Goal: Task Accomplishment & Management: Manage account settings

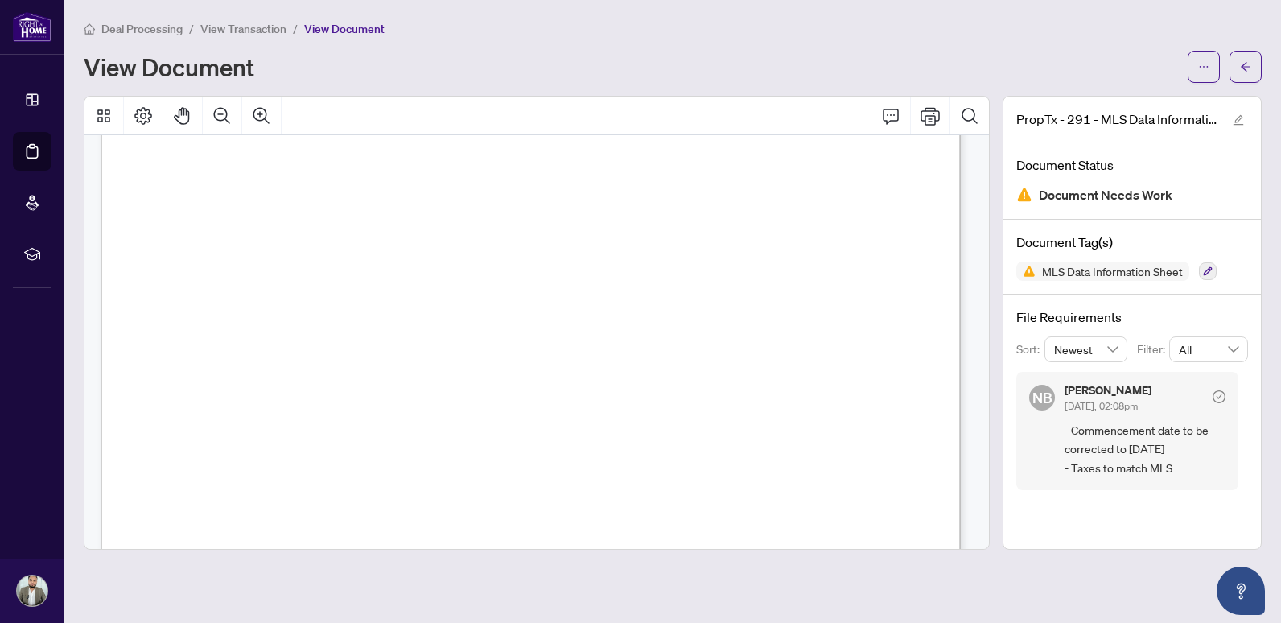
scroll to position [644, 0]
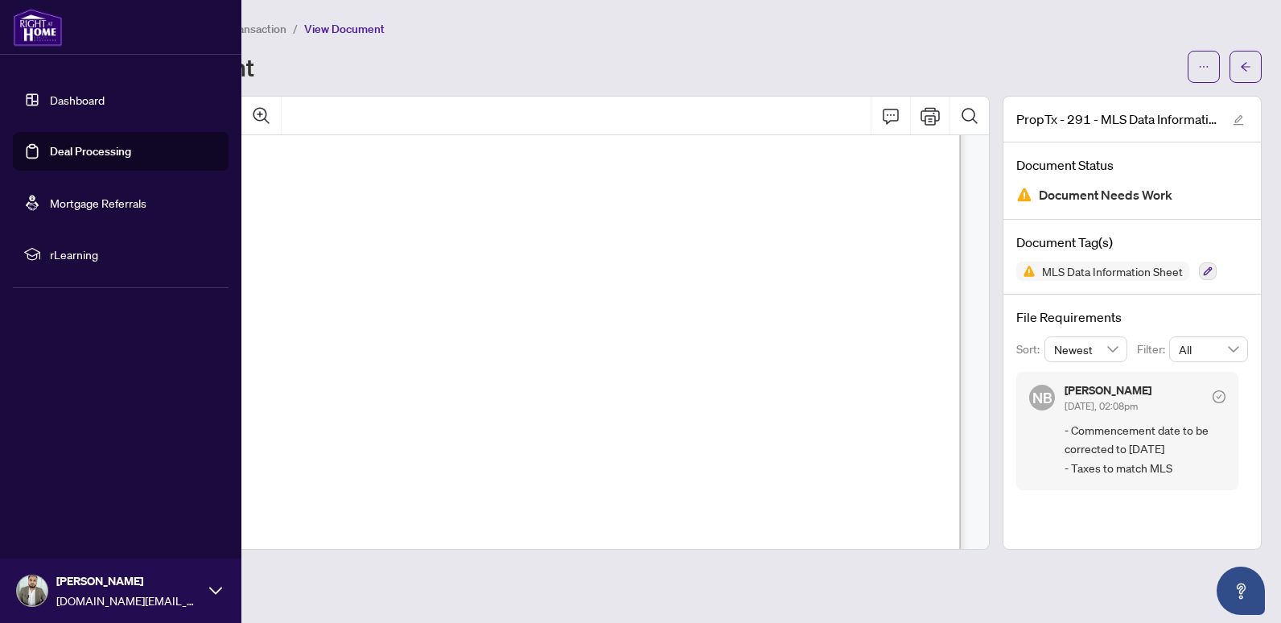
click at [50, 158] on link "Deal Processing" at bounding box center [90, 151] width 81 height 14
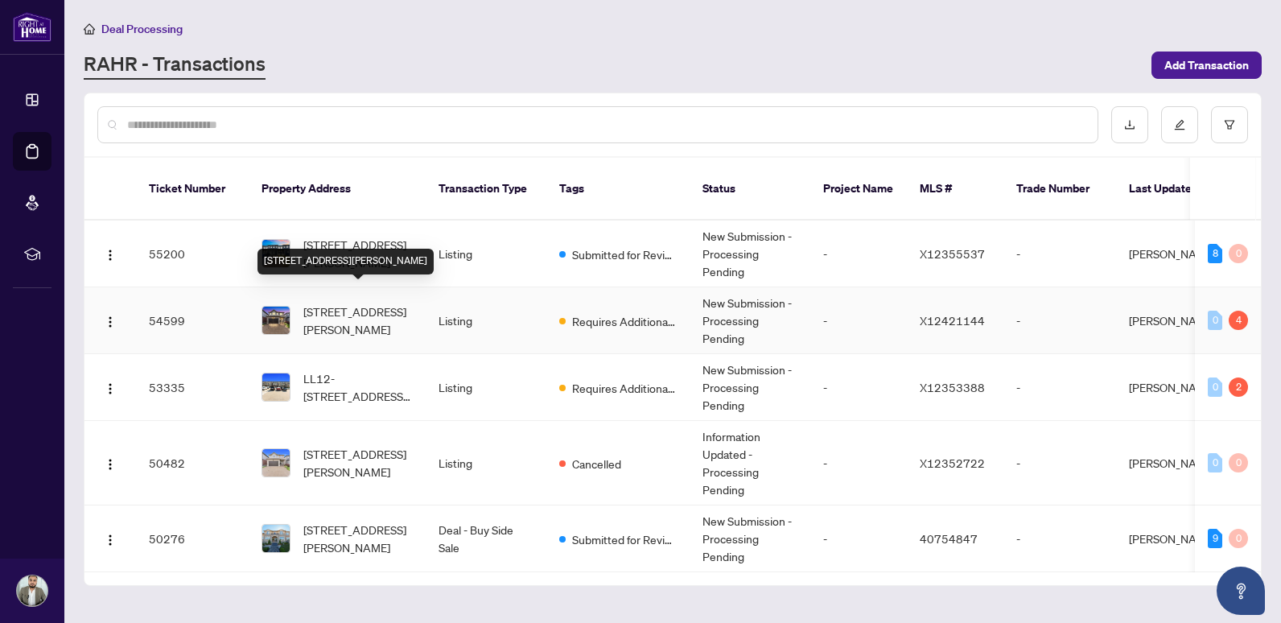
click at [368, 305] on span "[STREET_ADDRESS][PERSON_NAME]" at bounding box center [357, 320] width 109 height 35
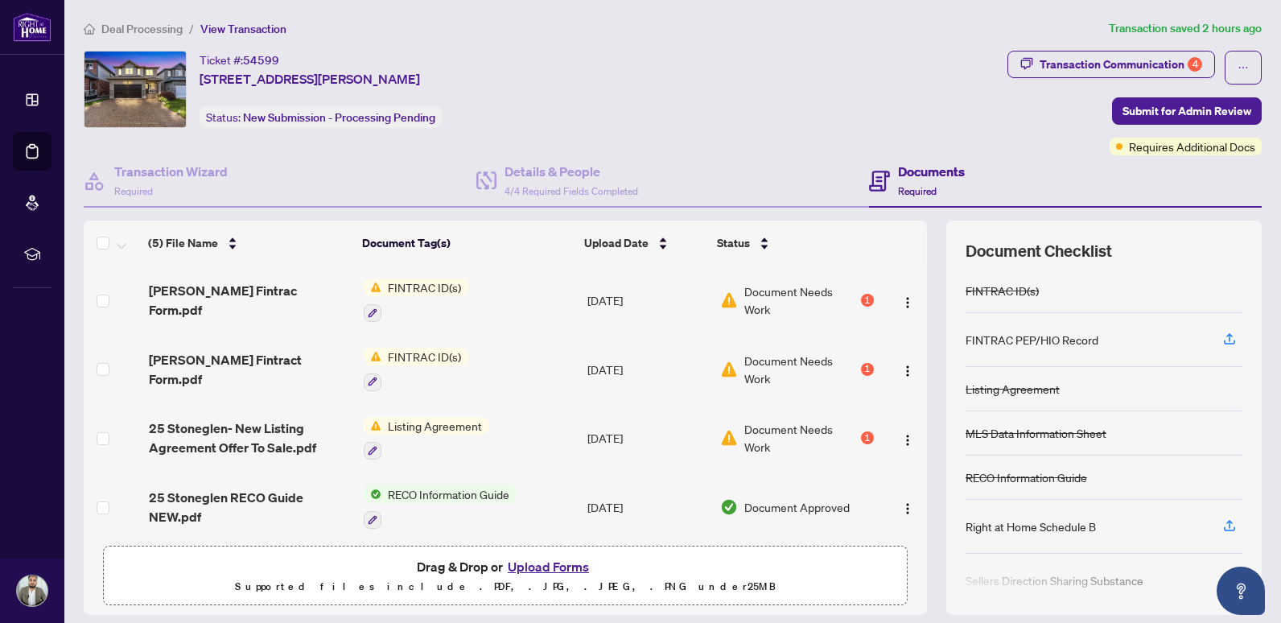
click at [861, 305] on div "1" at bounding box center [867, 300] width 13 height 13
click at [861, 369] on div "1" at bounding box center [867, 369] width 13 height 13
click at [861, 434] on div "1" at bounding box center [867, 437] width 13 height 13
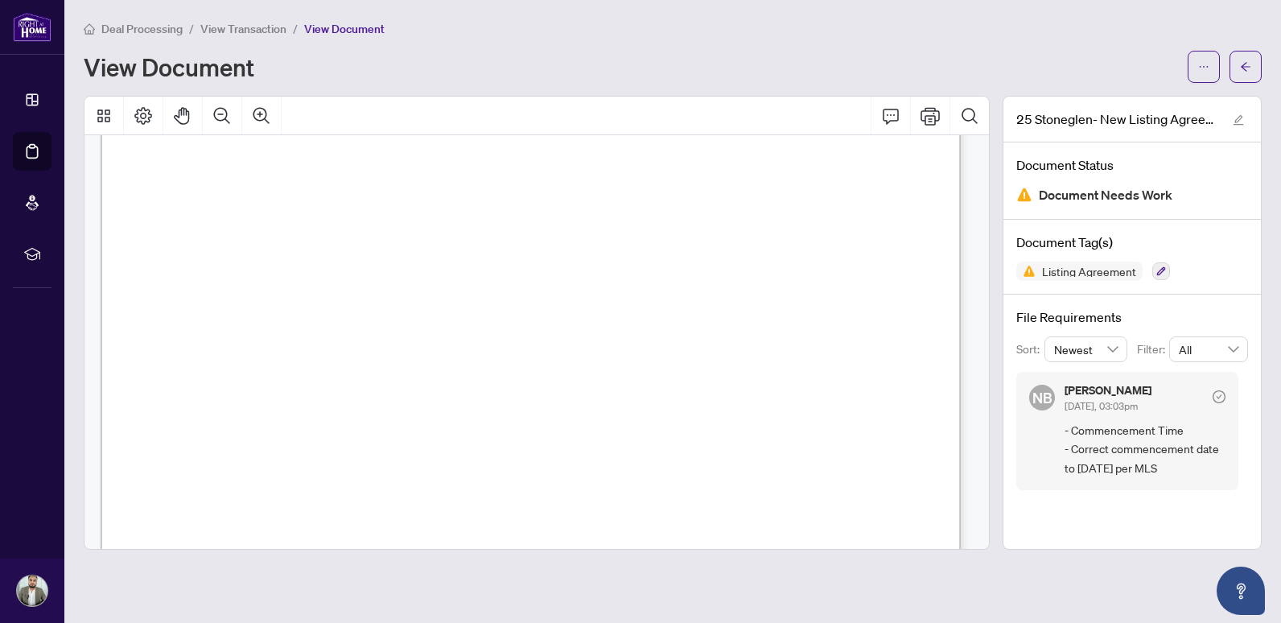
scroll to position [483, 0]
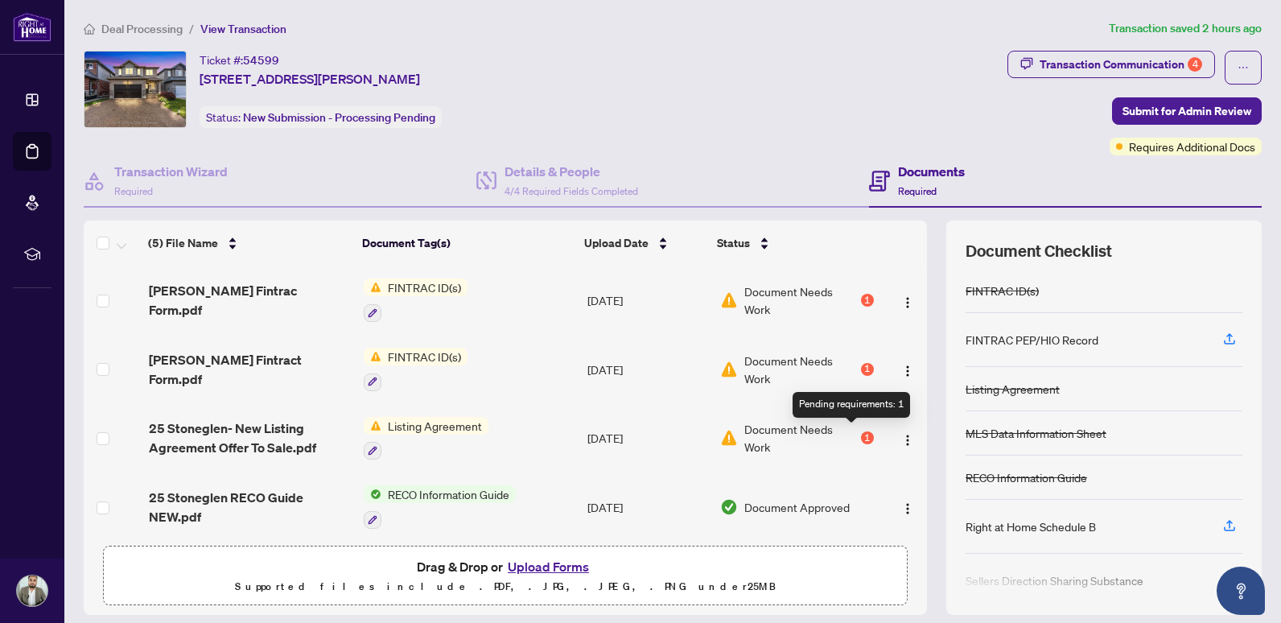
click at [861, 431] on div "1" at bounding box center [867, 437] width 13 height 13
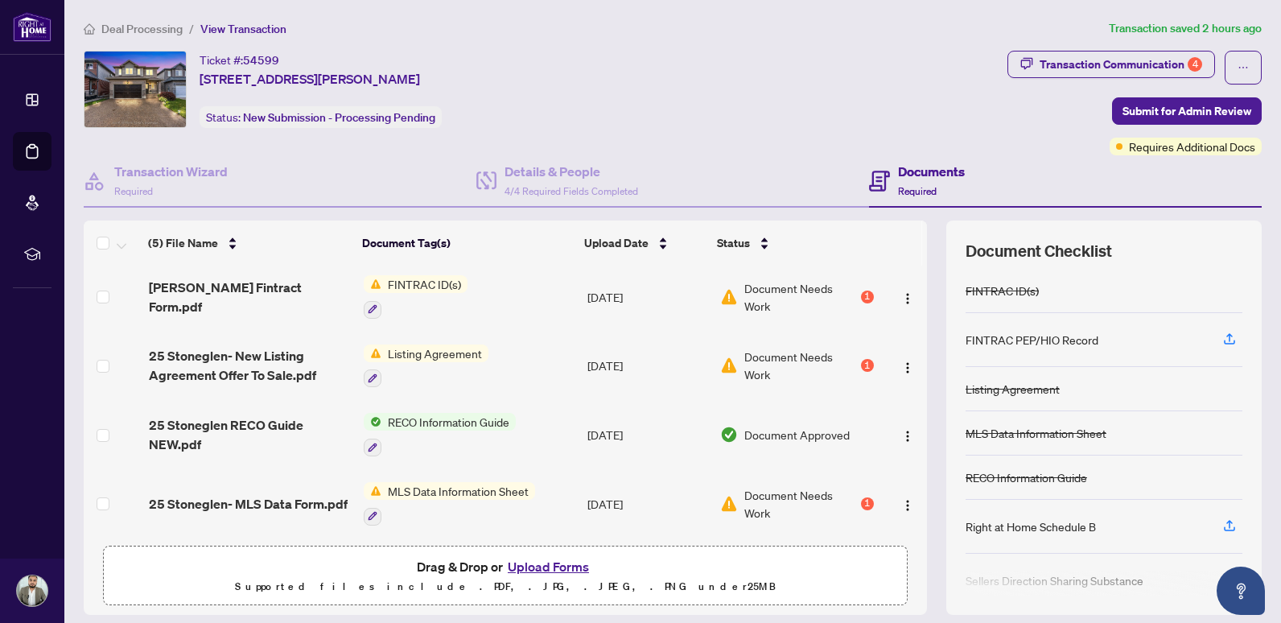
click at [858, 492] on td "Document Needs Work 1" at bounding box center [797, 503] width 166 height 69
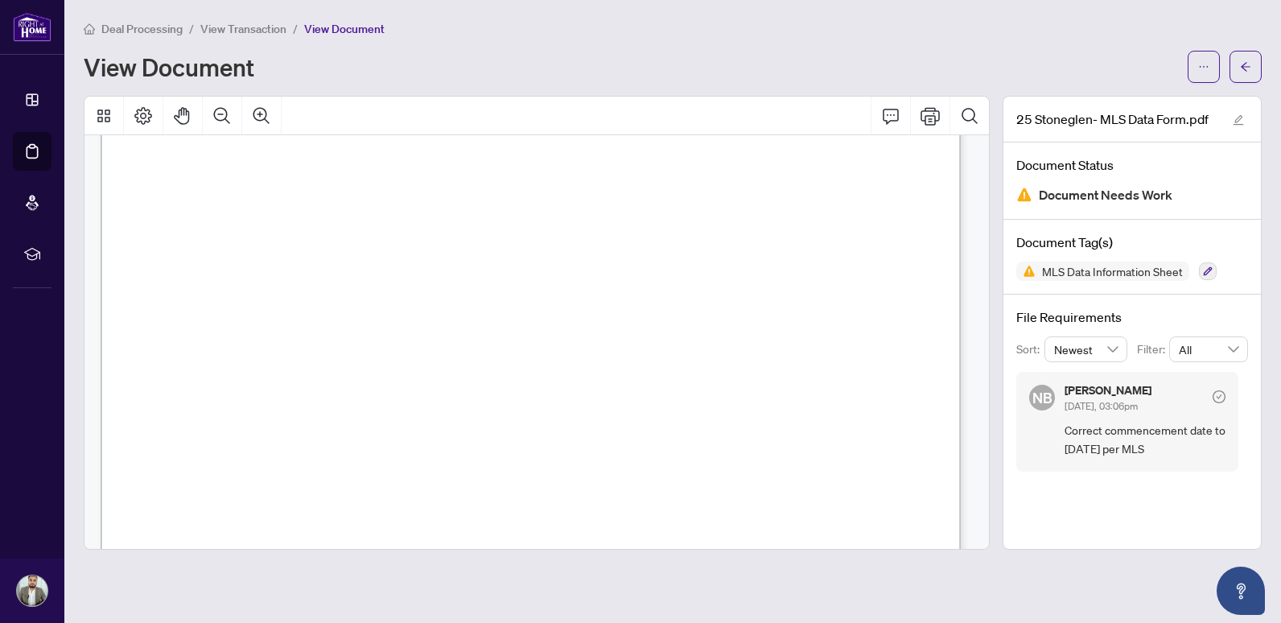
scroll to position [563, 0]
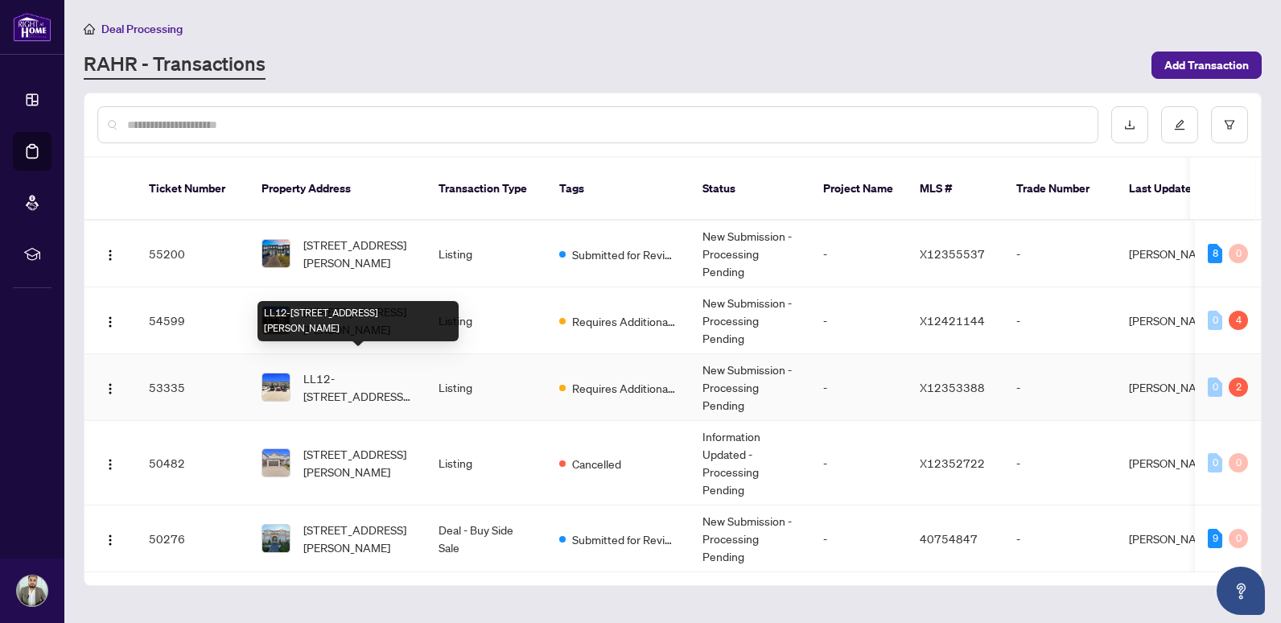
click at [363, 373] on span "LL12-[STREET_ADDRESS][PERSON_NAME]" at bounding box center [357, 386] width 109 height 35
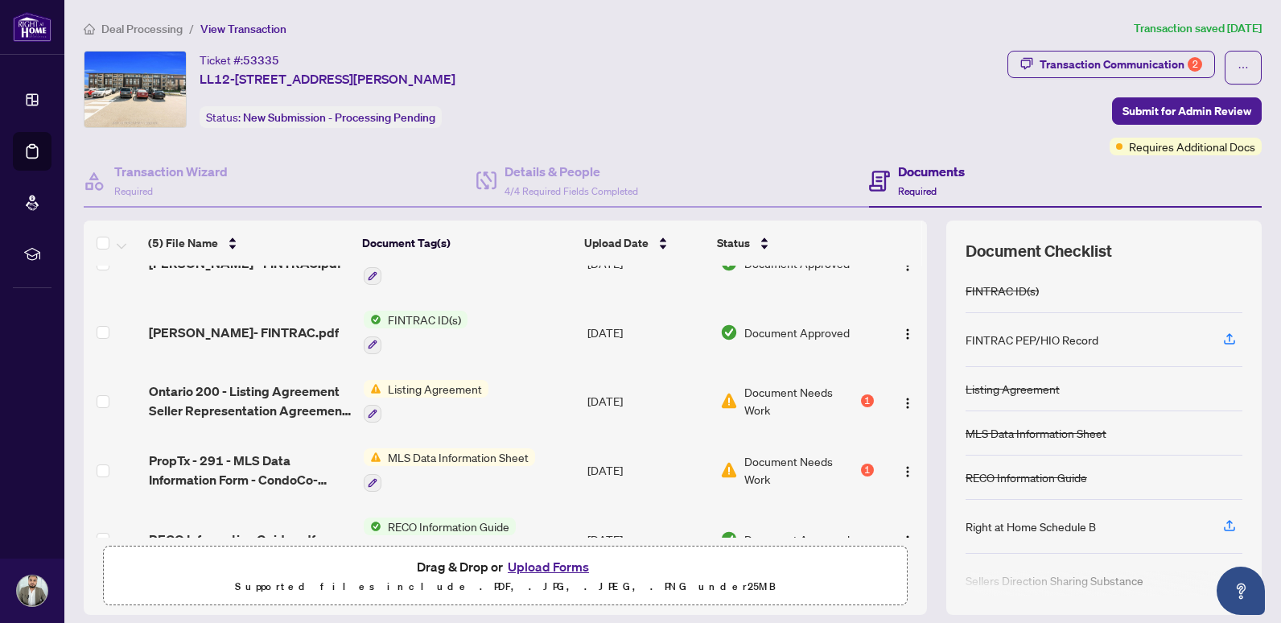
scroll to position [72, 0]
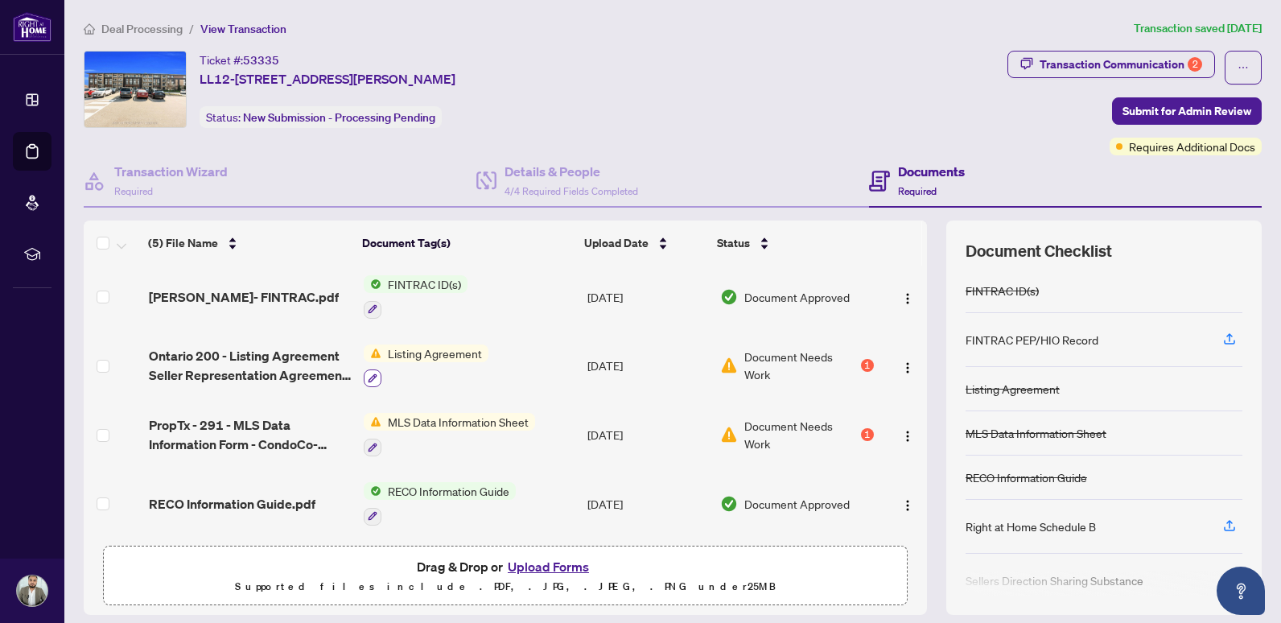
click at [372, 377] on icon "button" at bounding box center [373, 378] width 10 height 10
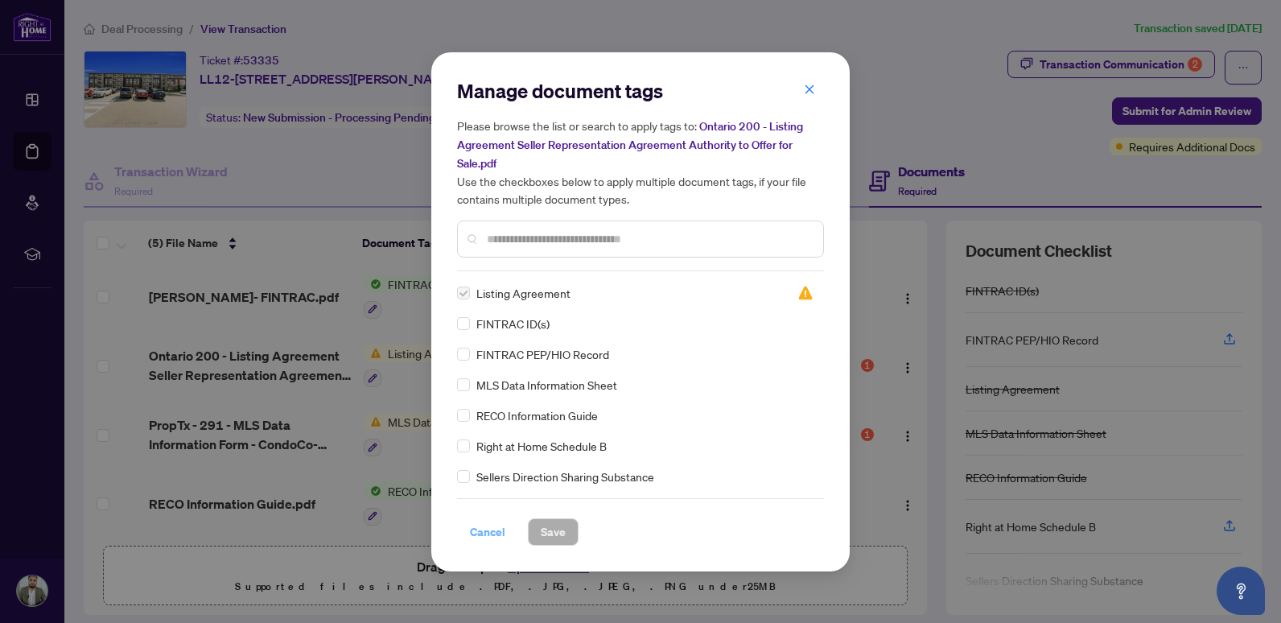
click at [492, 525] on span "Cancel" at bounding box center [487, 532] width 35 height 26
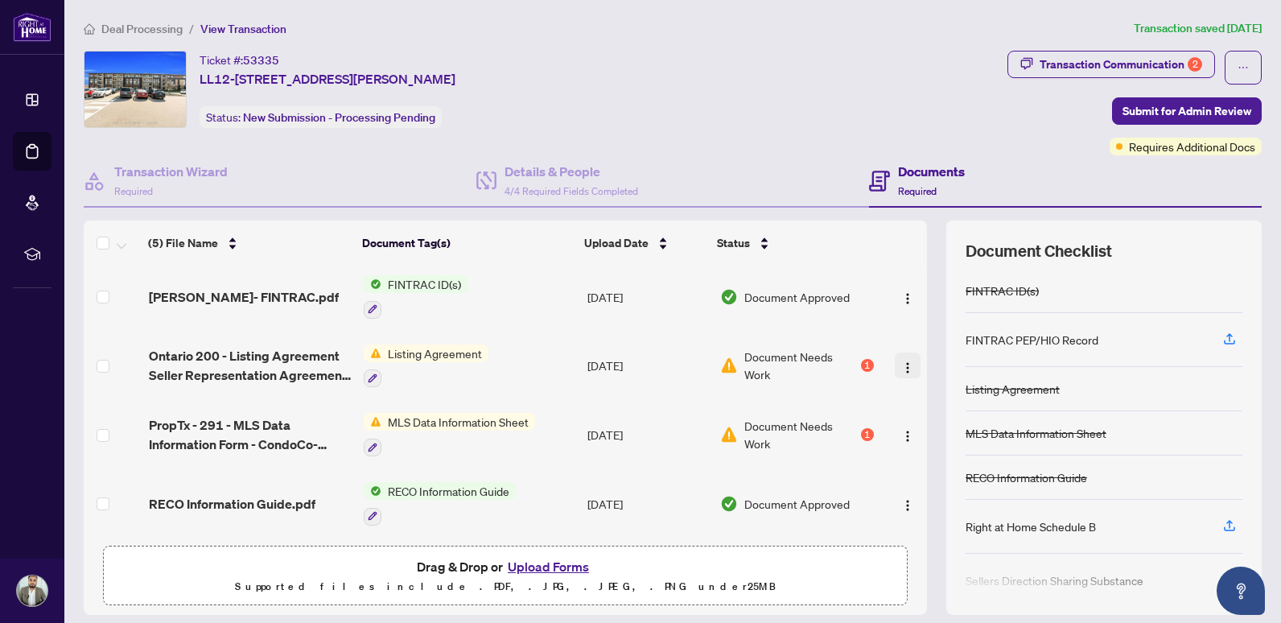
click at [901, 363] on img "button" at bounding box center [907, 367] width 13 height 13
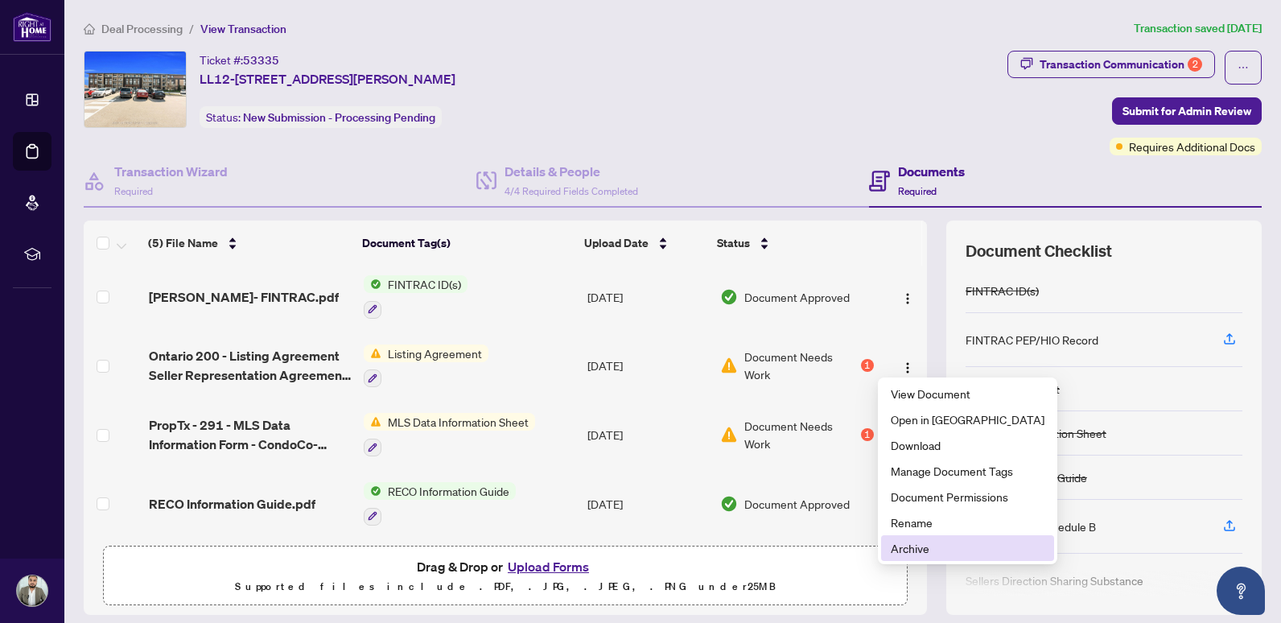
click at [921, 545] on span "Archive" at bounding box center [968, 548] width 154 height 18
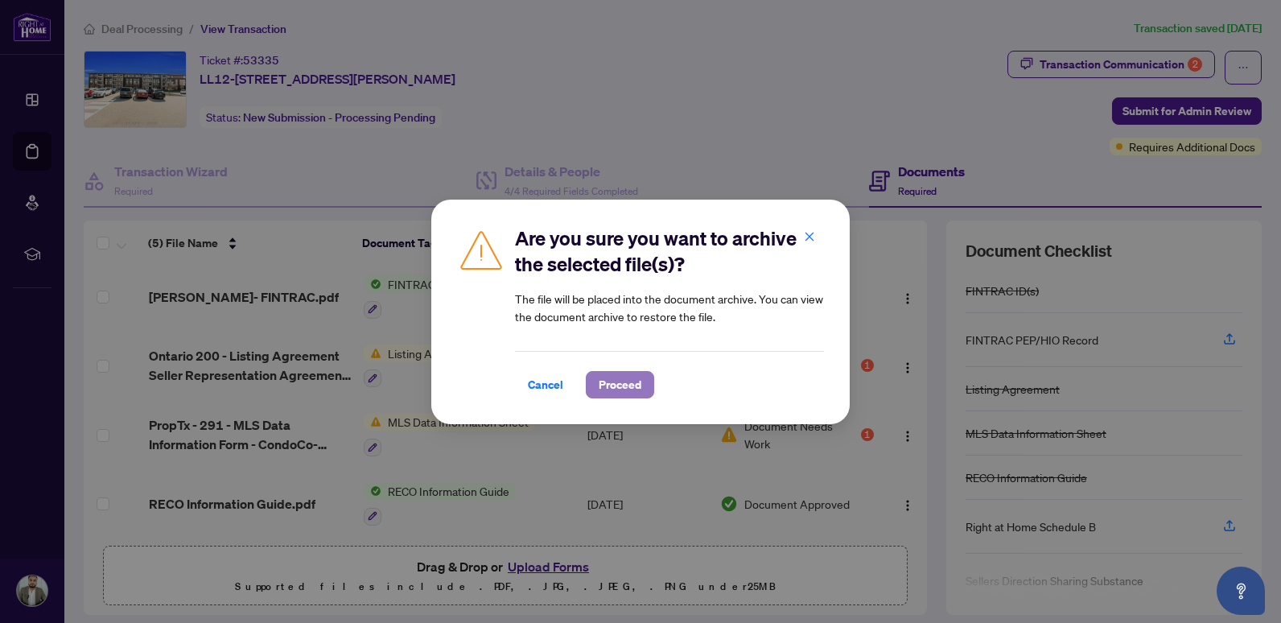
click at [630, 381] on span "Proceed" at bounding box center [620, 385] width 43 height 26
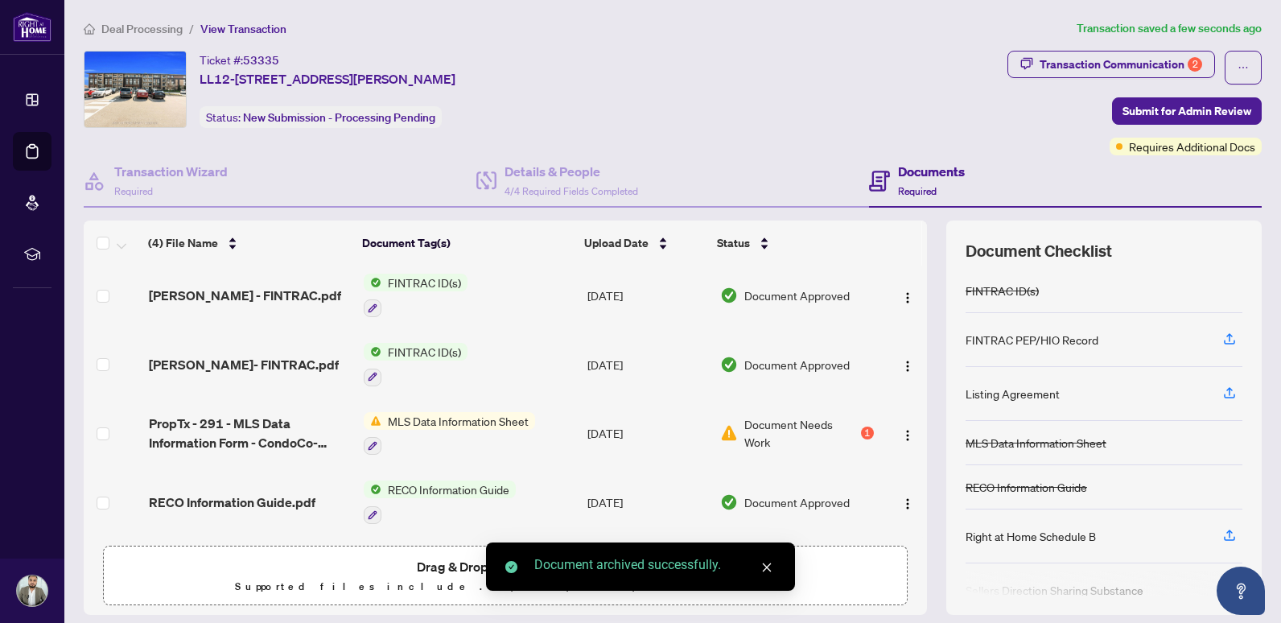
scroll to position [5, 0]
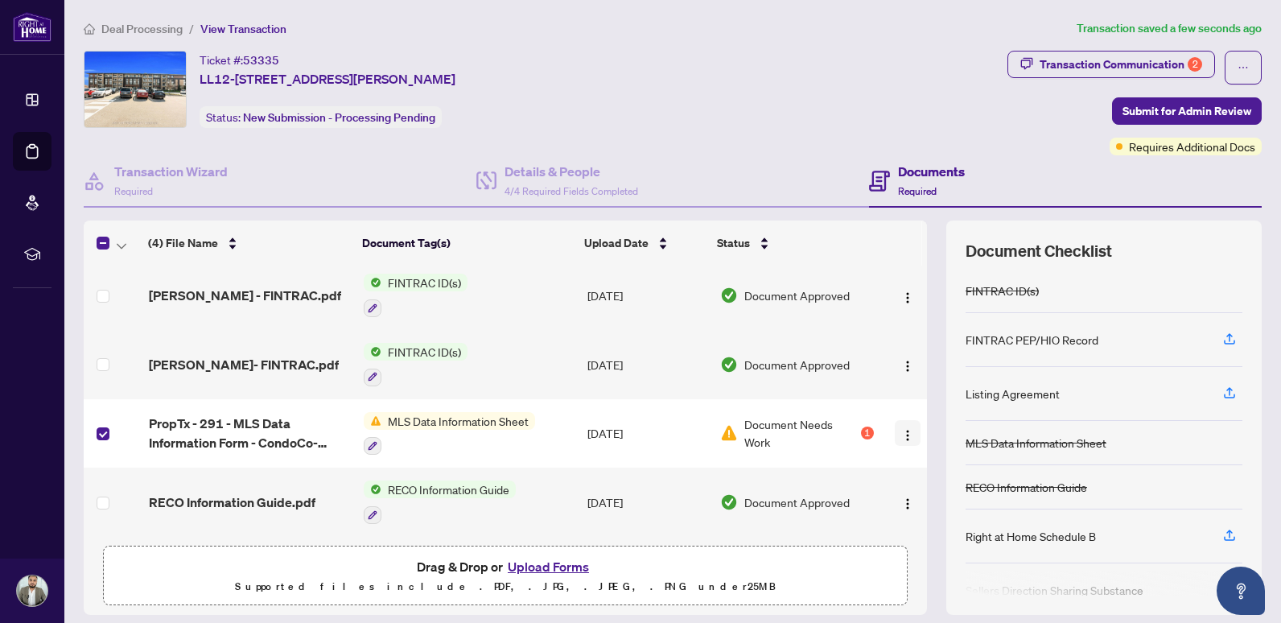
click at [901, 429] on img "button" at bounding box center [907, 435] width 13 height 13
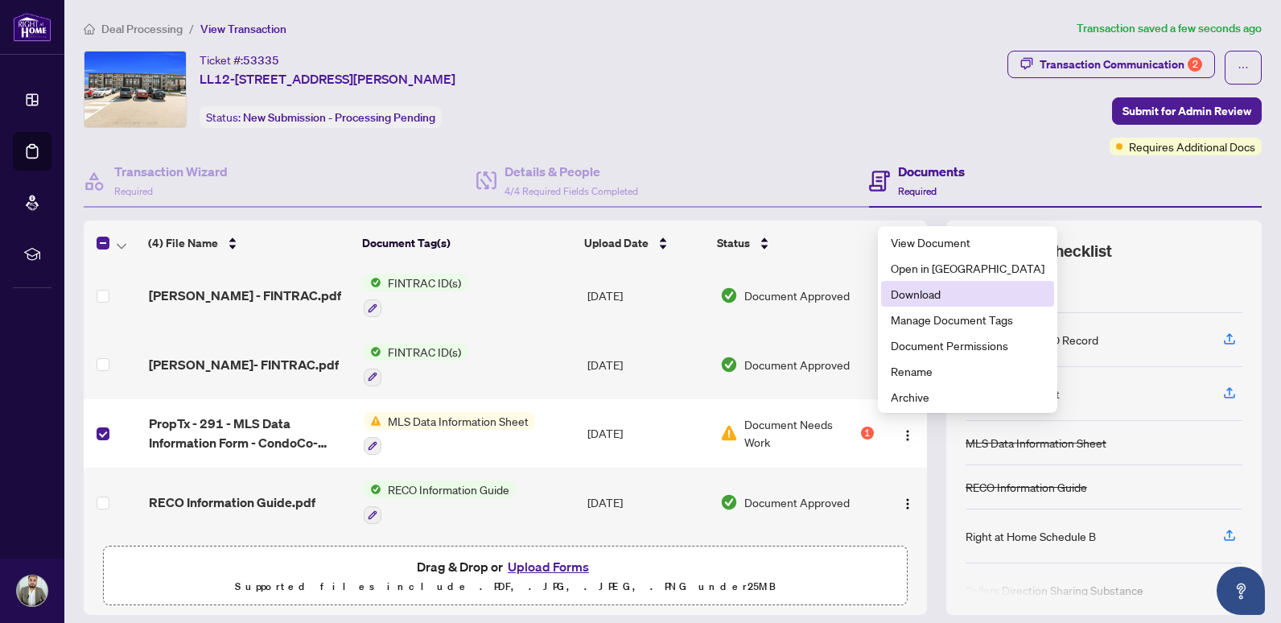
click at [925, 285] on span "Download" at bounding box center [968, 294] width 154 height 18
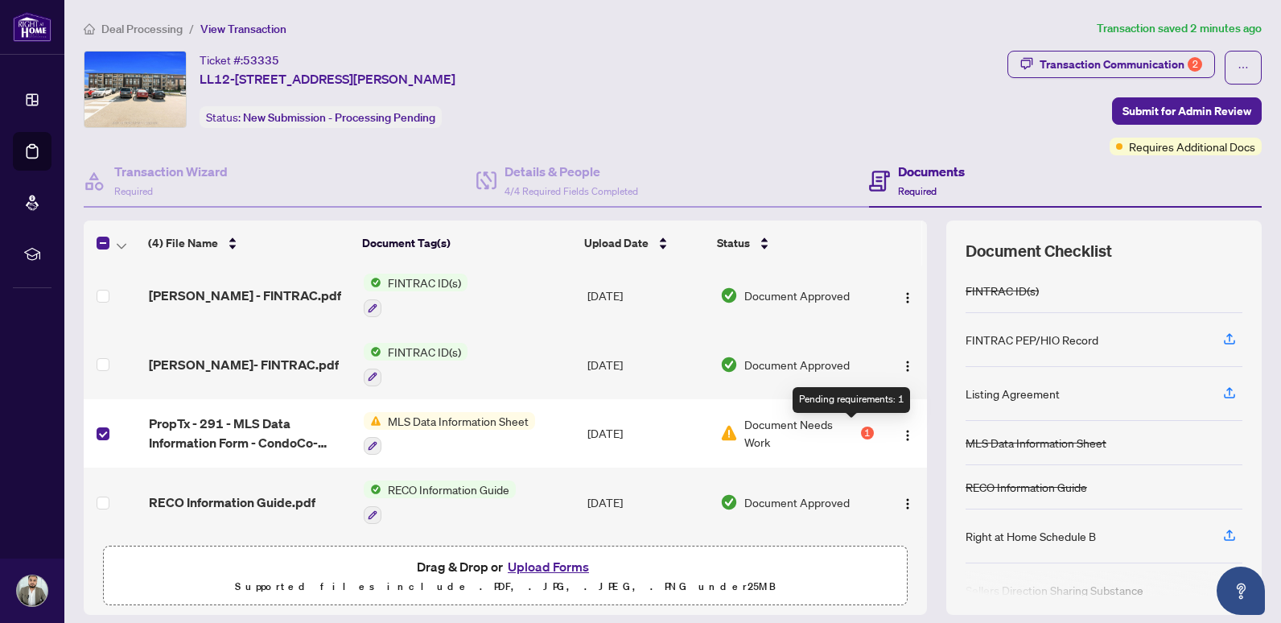
click at [861, 429] on div "1" at bounding box center [867, 433] width 13 height 13
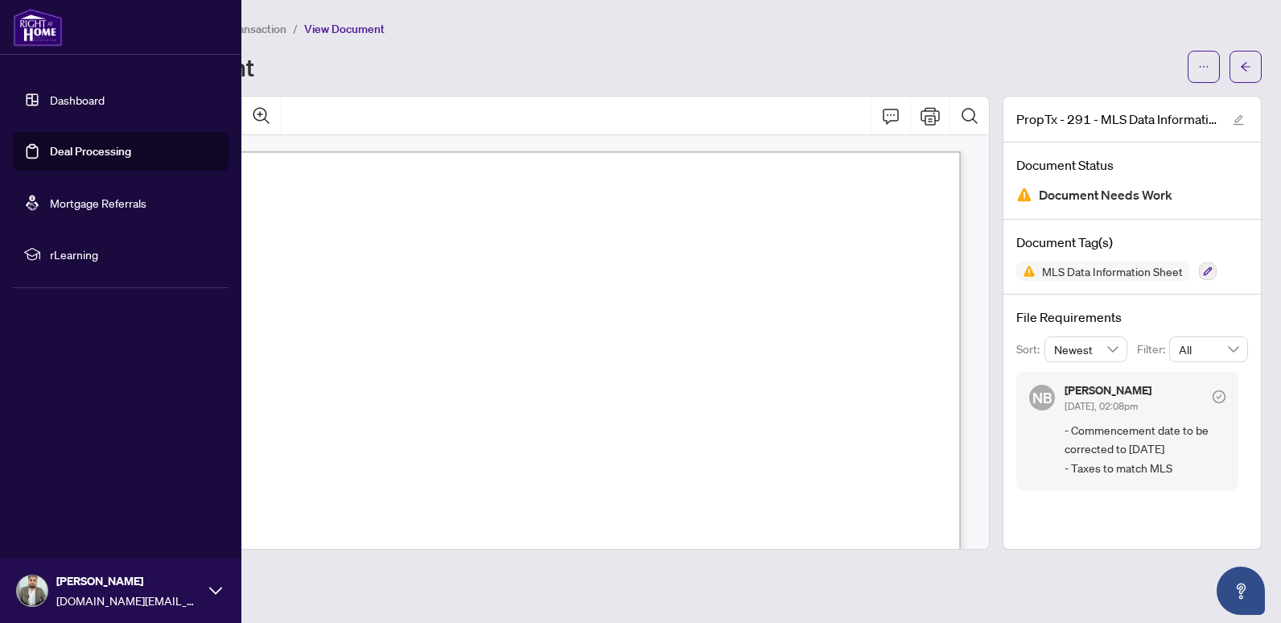
click at [50, 144] on link "Deal Processing" at bounding box center [90, 151] width 81 height 14
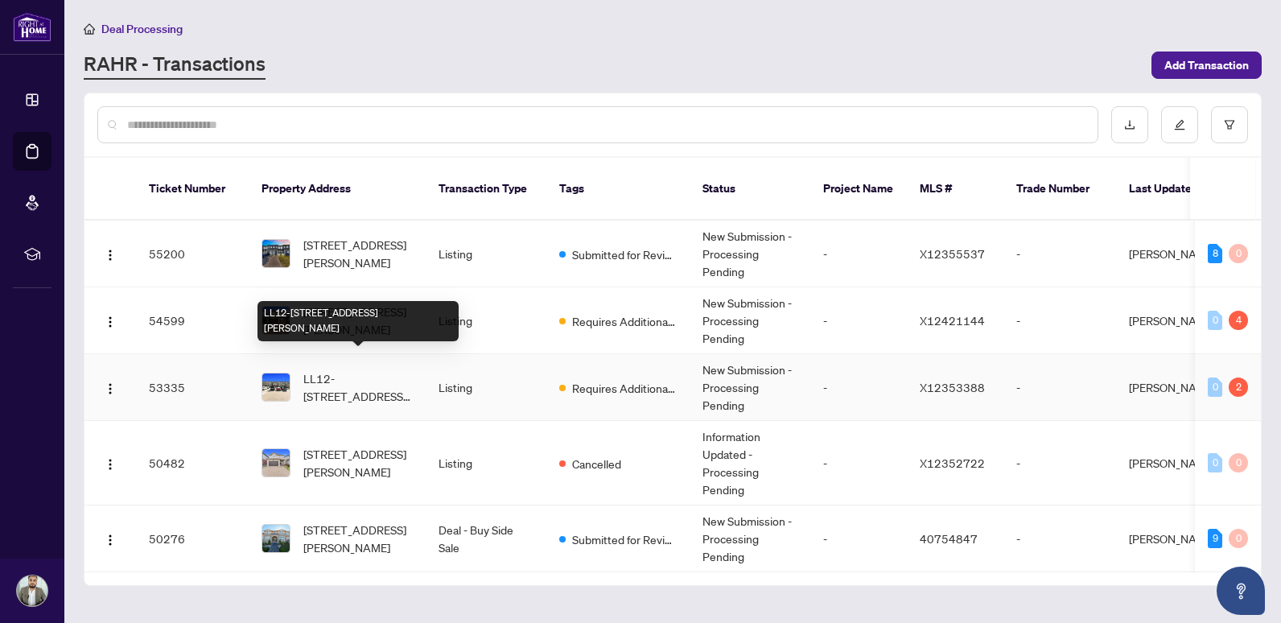
click at [377, 378] on span "LL12-[STREET_ADDRESS][PERSON_NAME]" at bounding box center [357, 386] width 109 height 35
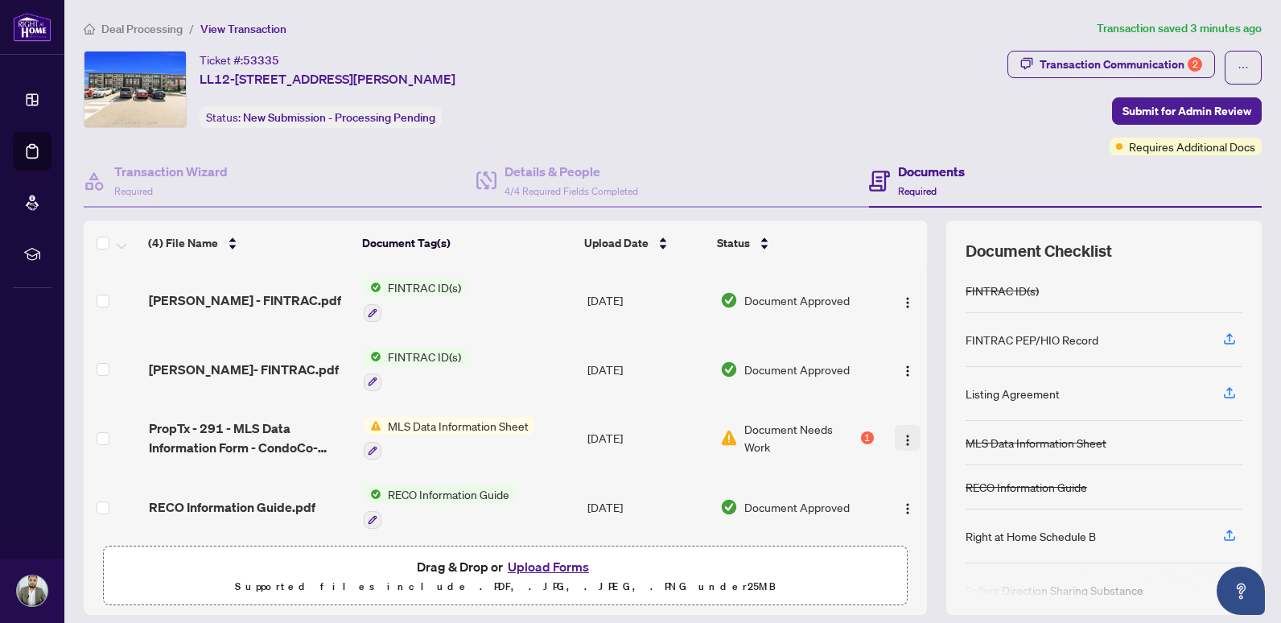
click at [901, 439] on img "button" at bounding box center [907, 440] width 13 height 13
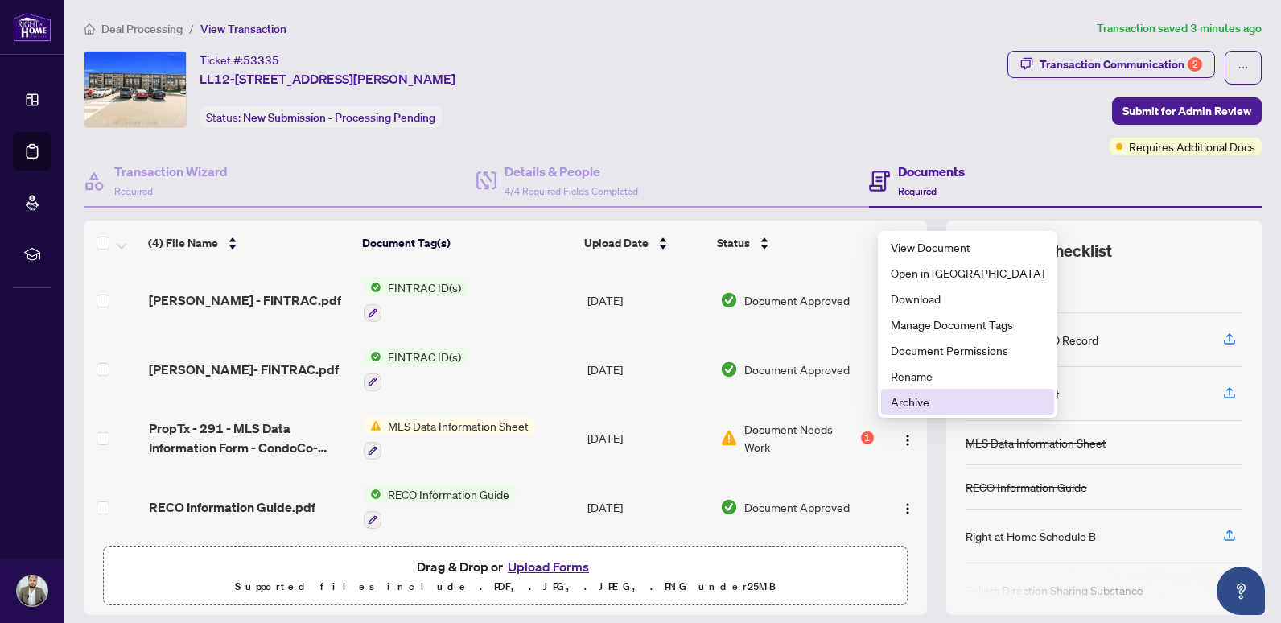
click at [905, 401] on span "Archive" at bounding box center [968, 402] width 154 height 18
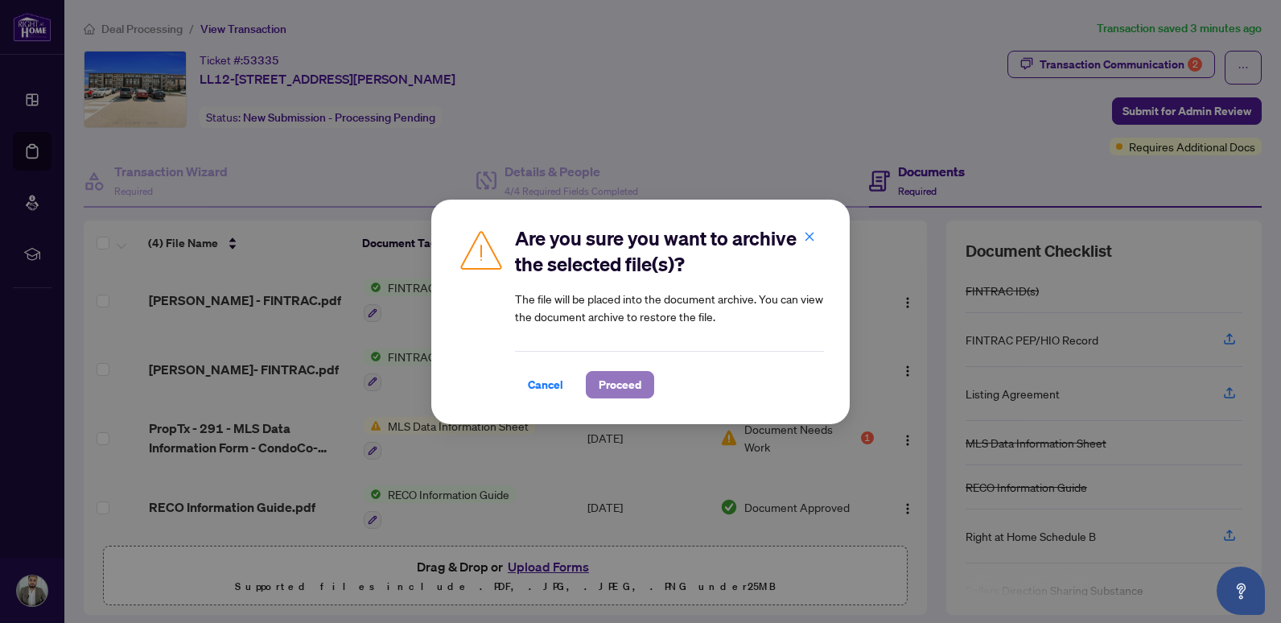
click at [627, 383] on span "Proceed" at bounding box center [620, 385] width 43 height 26
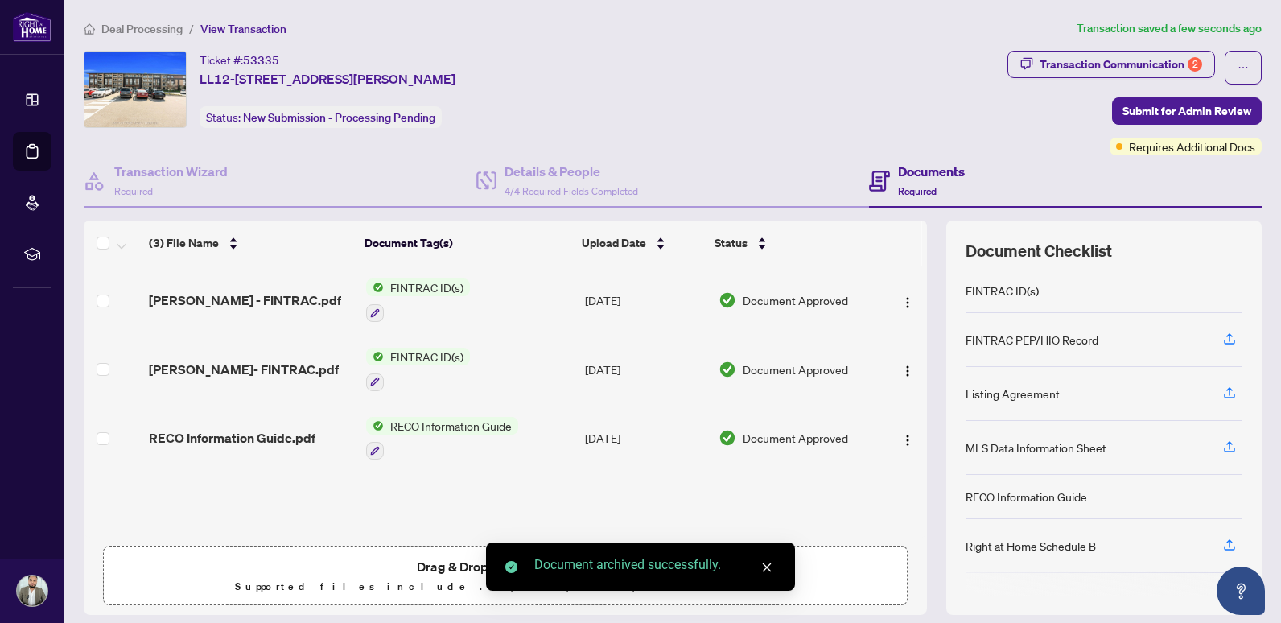
click at [447, 571] on span "Drag & Drop or Upload Forms" at bounding box center [505, 566] width 177 height 21
click at [769, 566] on icon "close" at bounding box center [767, 567] width 9 height 9
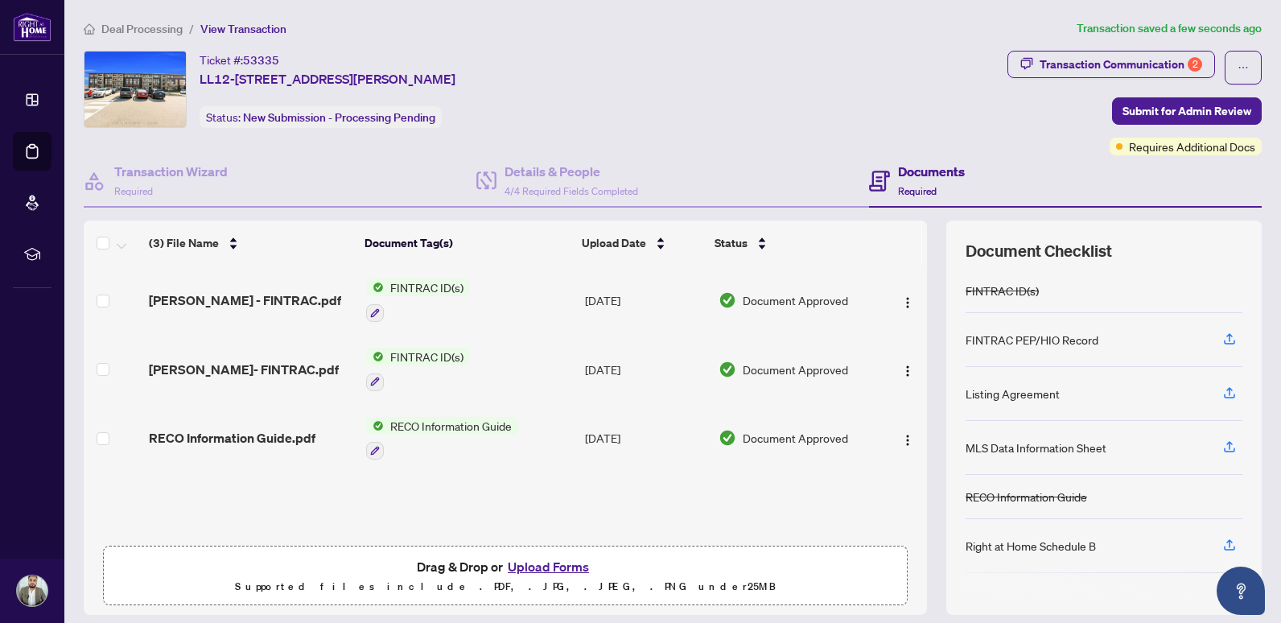
click at [567, 569] on button "Upload Forms" at bounding box center [548, 566] width 91 height 21
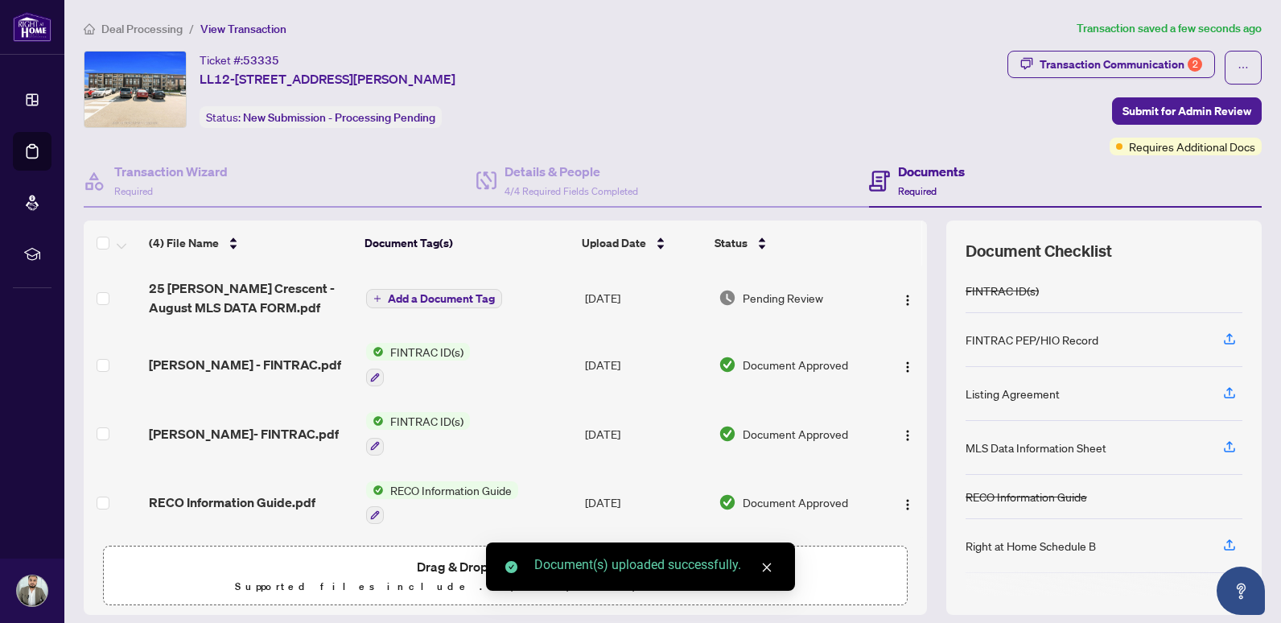
click at [446, 295] on span "Add a Document Tag" at bounding box center [441, 298] width 107 height 11
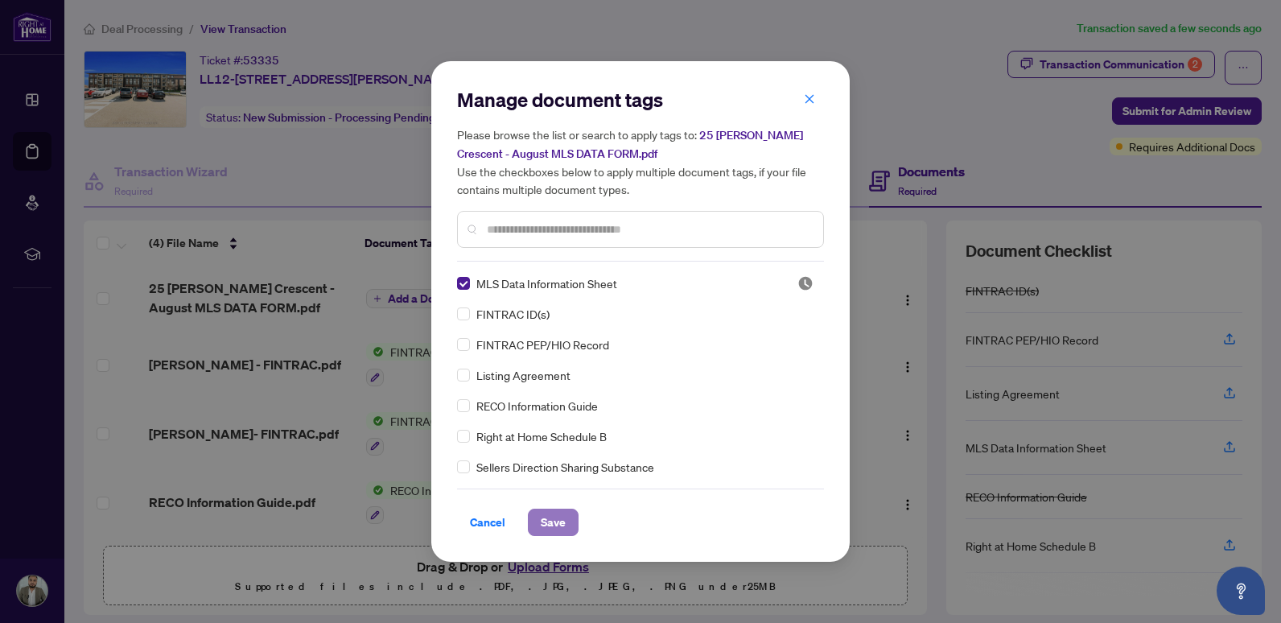
click at [551, 532] on span "Save" at bounding box center [553, 522] width 25 height 26
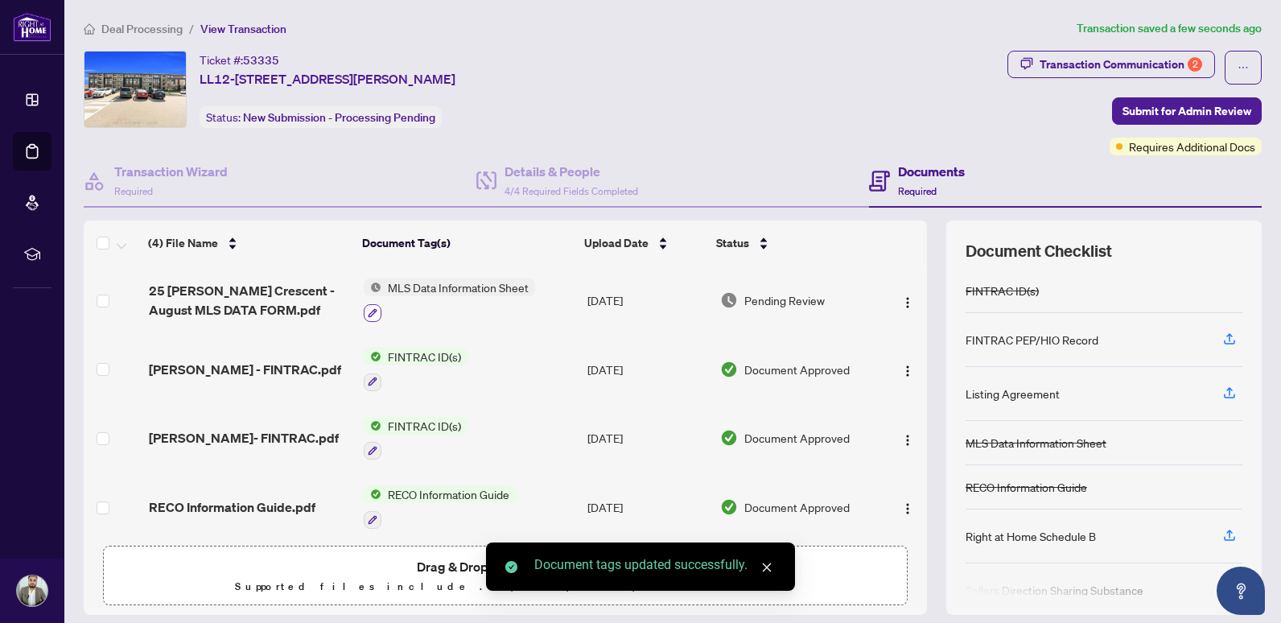
click at [373, 313] on button "button" at bounding box center [373, 313] width 18 height 18
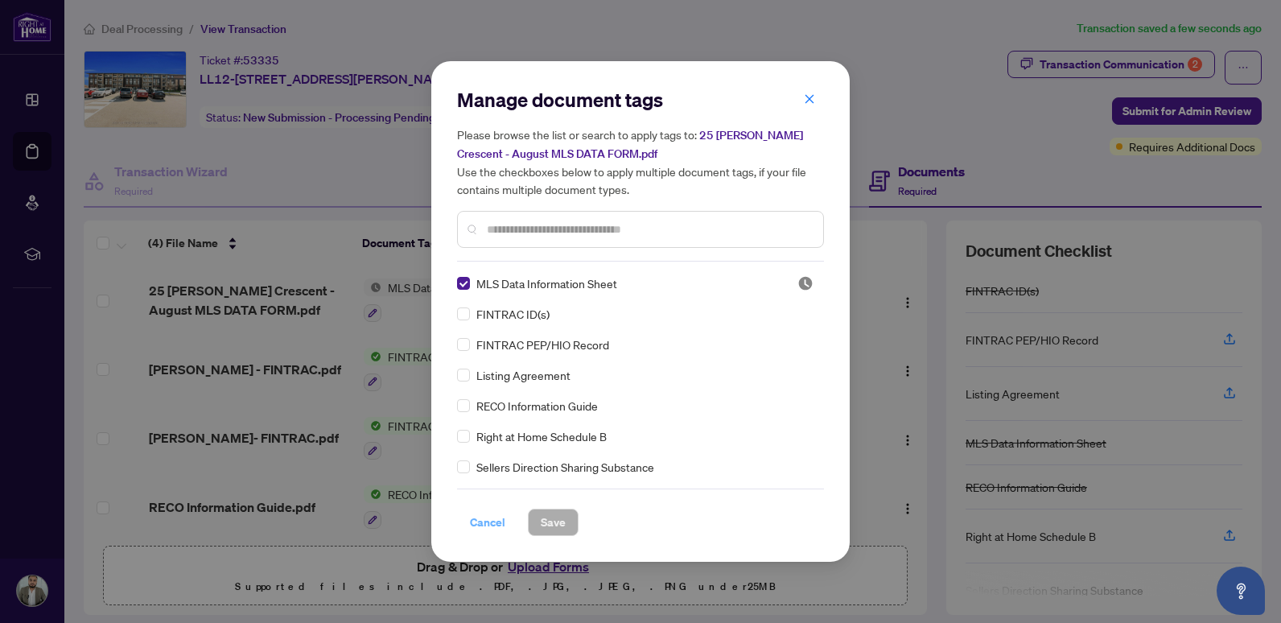
click at [485, 521] on span "Cancel" at bounding box center [487, 522] width 35 height 26
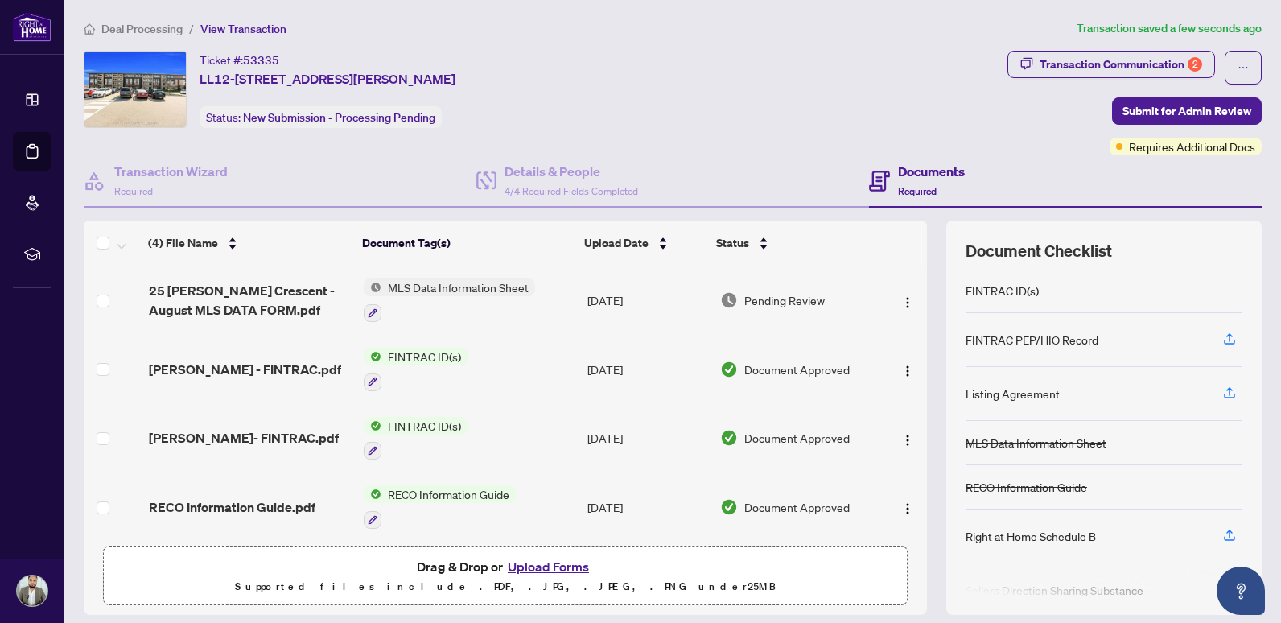
click at [229, 295] on span "25 [PERSON_NAME] Crescent - August MLS DATA FORM.pdf" at bounding box center [250, 300] width 202 height 39
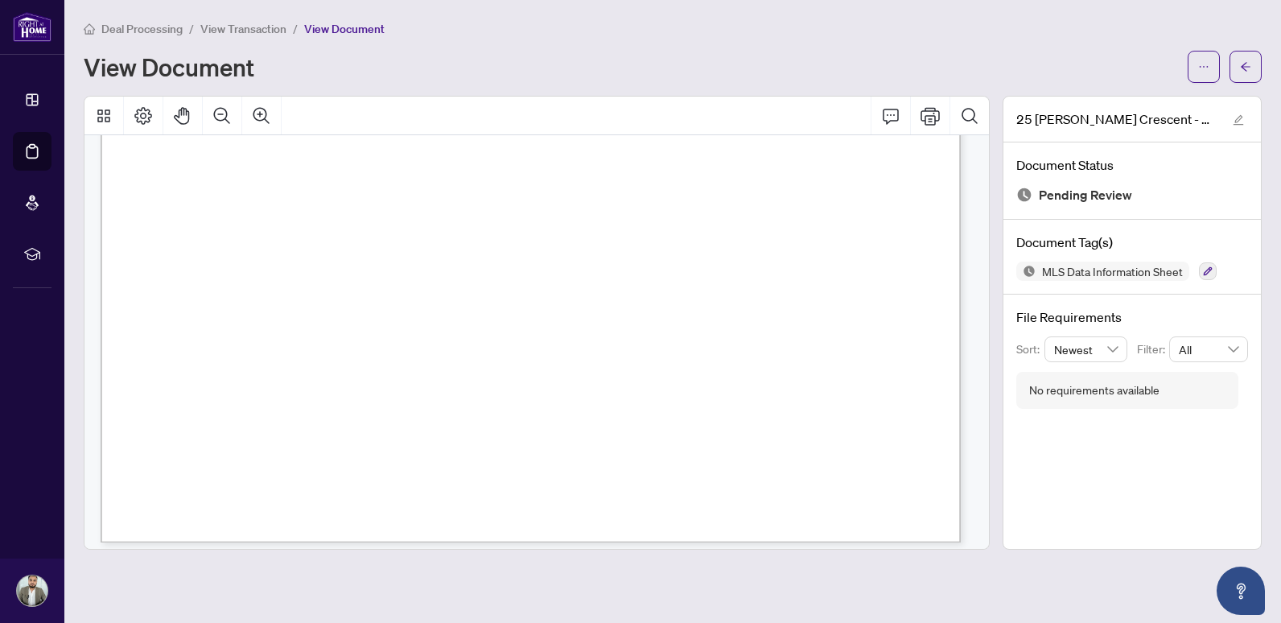
scroll to position [724, 0]
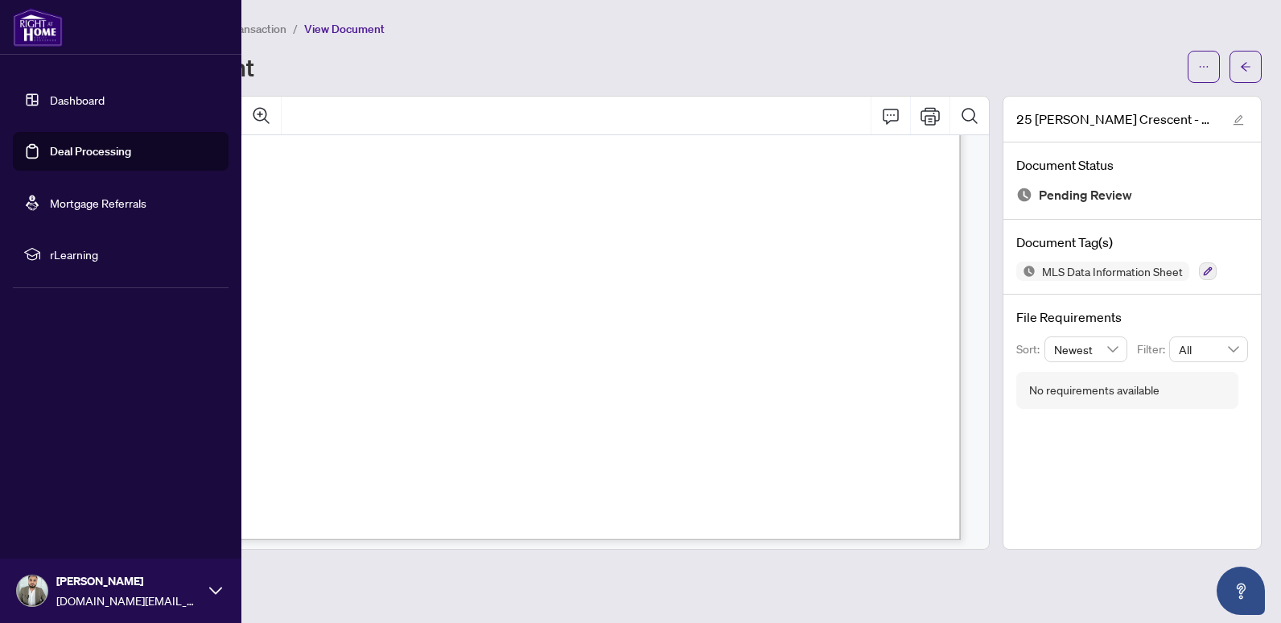
click at [50, 153] on link "Deal Processing" at bounding box center [90, 151] width 81 height 14
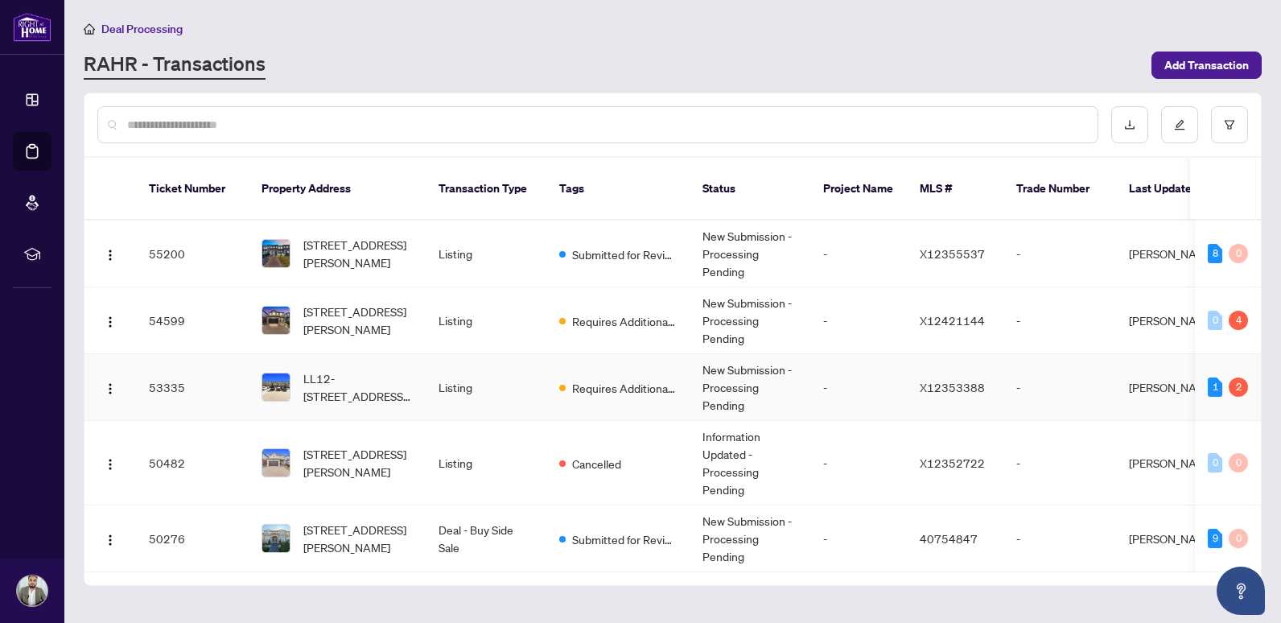
click at [563, 383] on td "Requires Additional Docs" at bounding box center [617, 387] width 143 height 67
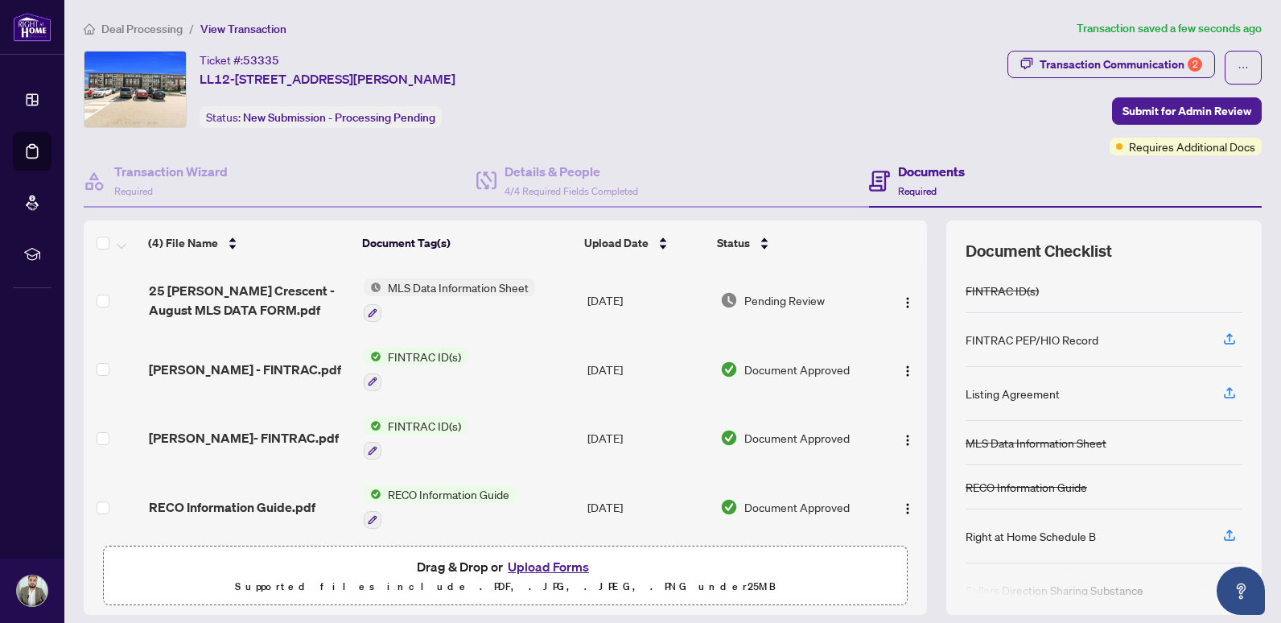
click at [552, 566] on button "Upload Forms" at bounding box center [548, 566] width 91 height 21
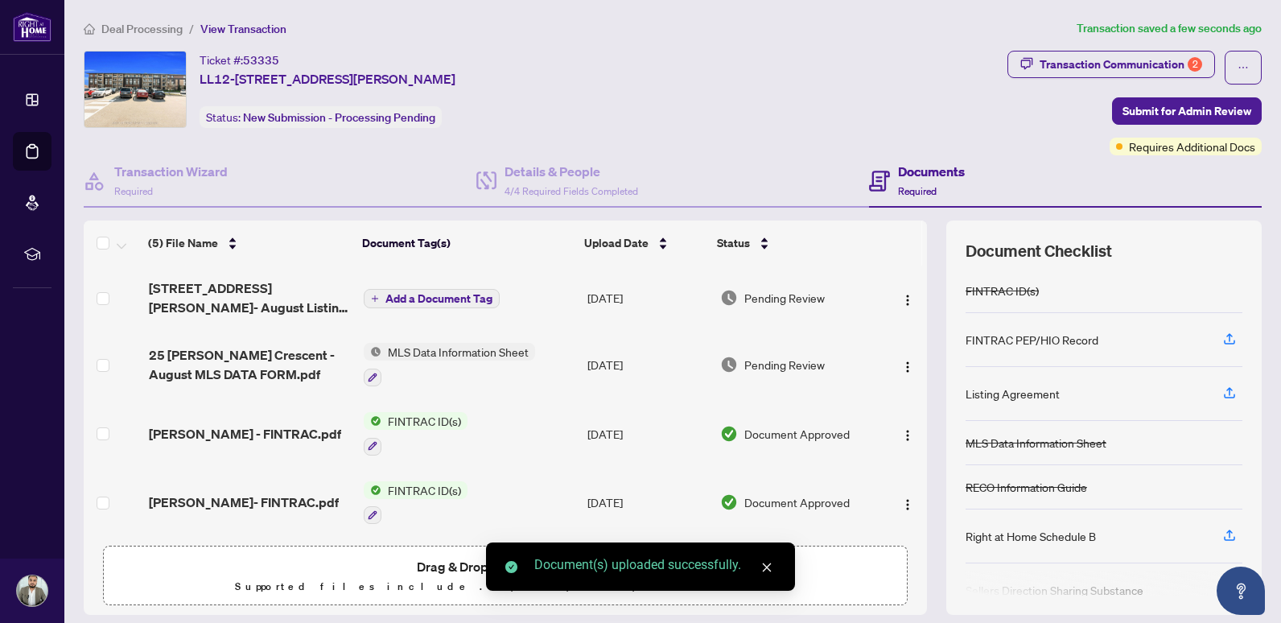
click at [445, 293] on span "Add a Document Tag" at bounding box center [439, 298] width 107 height 11
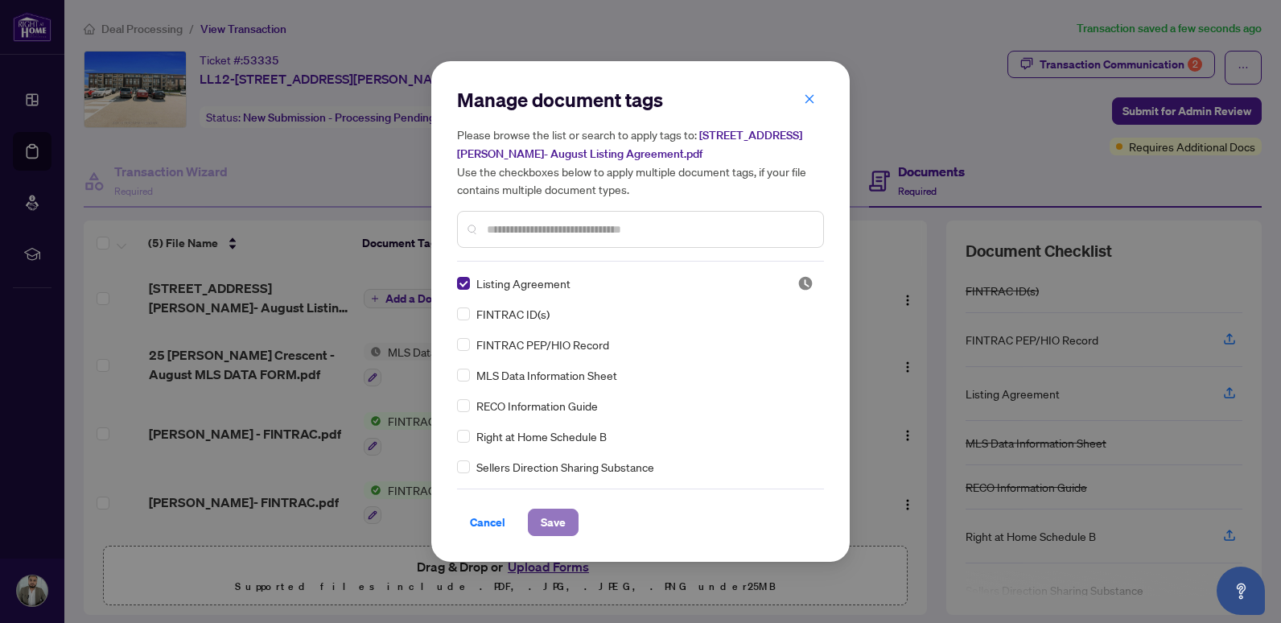
click at [551, 526] on span "Save" at bounding box center [553, 522] width 25 height 26
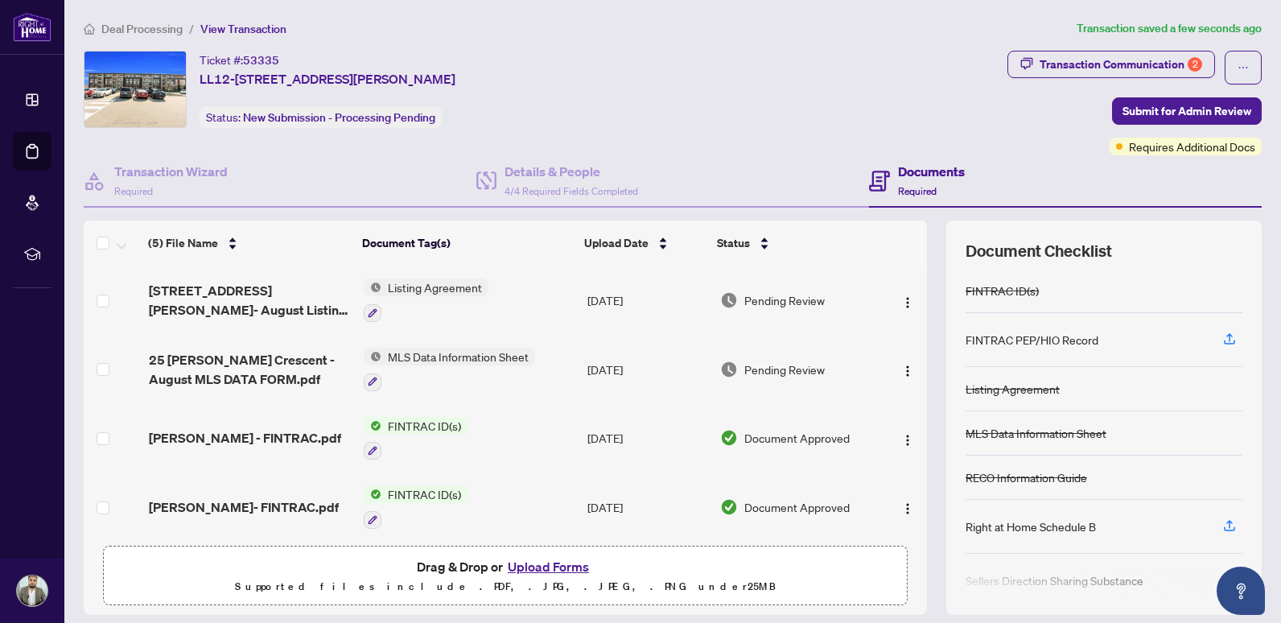
click at [559, 567] on button "Upload Forms" at bounding box center [548, 566] width 91 height 21
click at [531, 564] on button "Upload Forms" at bounding box center [548, 566] width 91 height 21
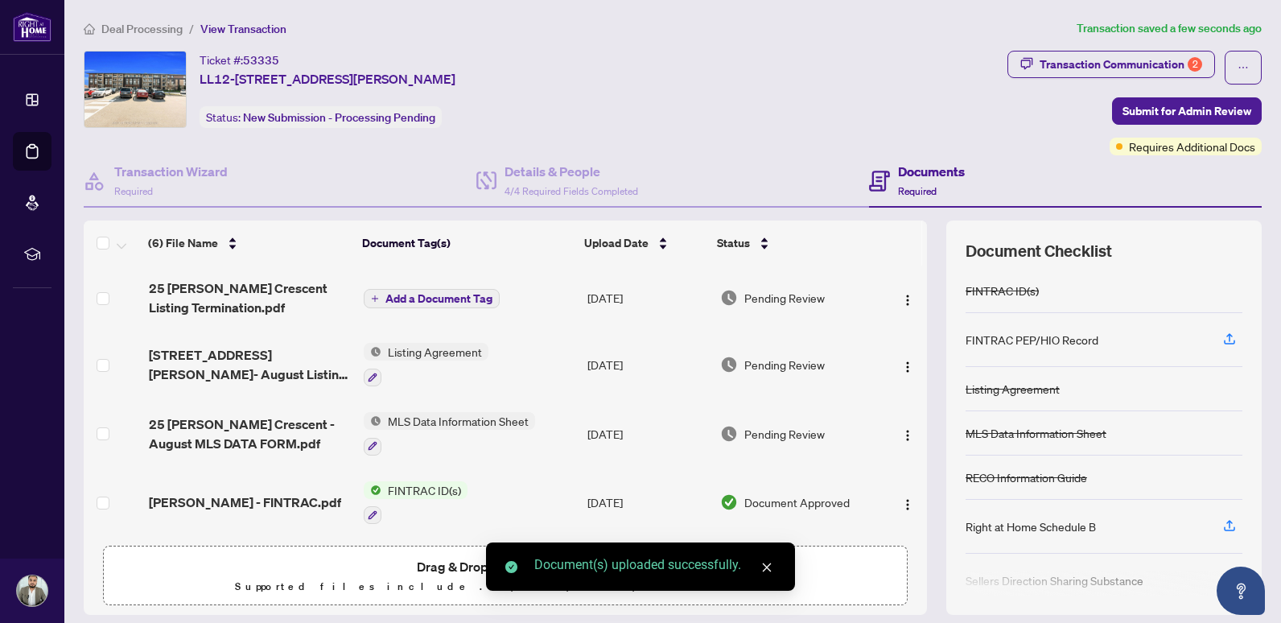
click at [432, 293] on span "Add a Document Tag" at bounding box center [439, 298] width 107 height 11
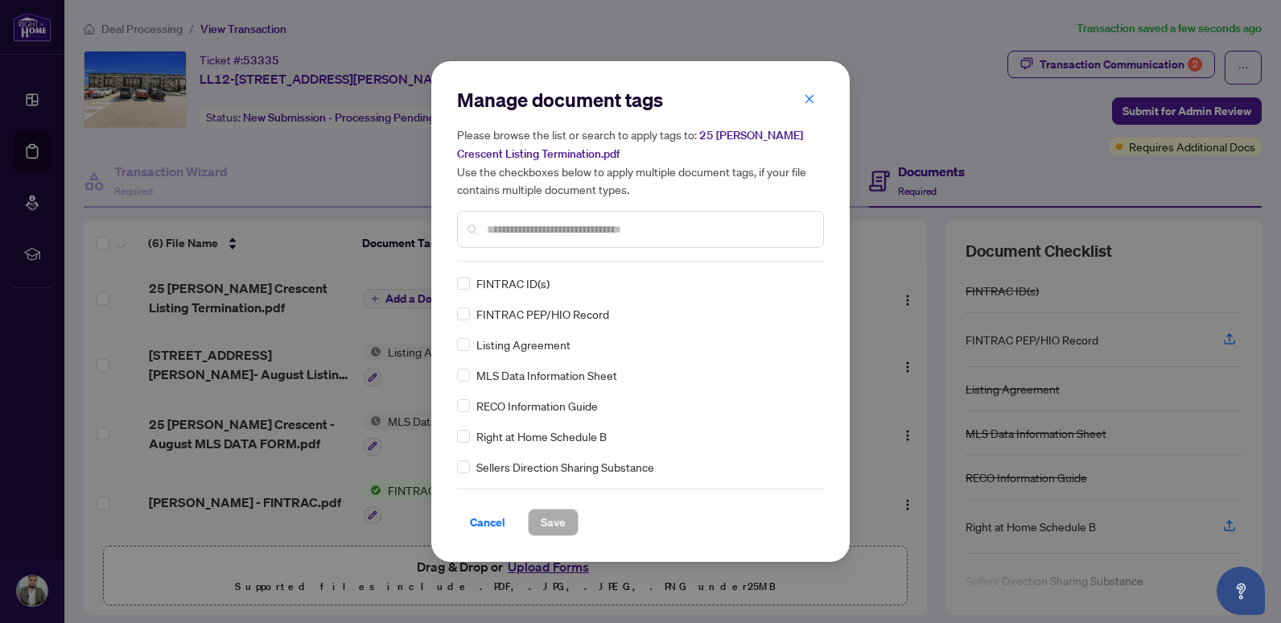
click at [534, 230] on input "text" at bounding box center [649, 230] width 324 height 18
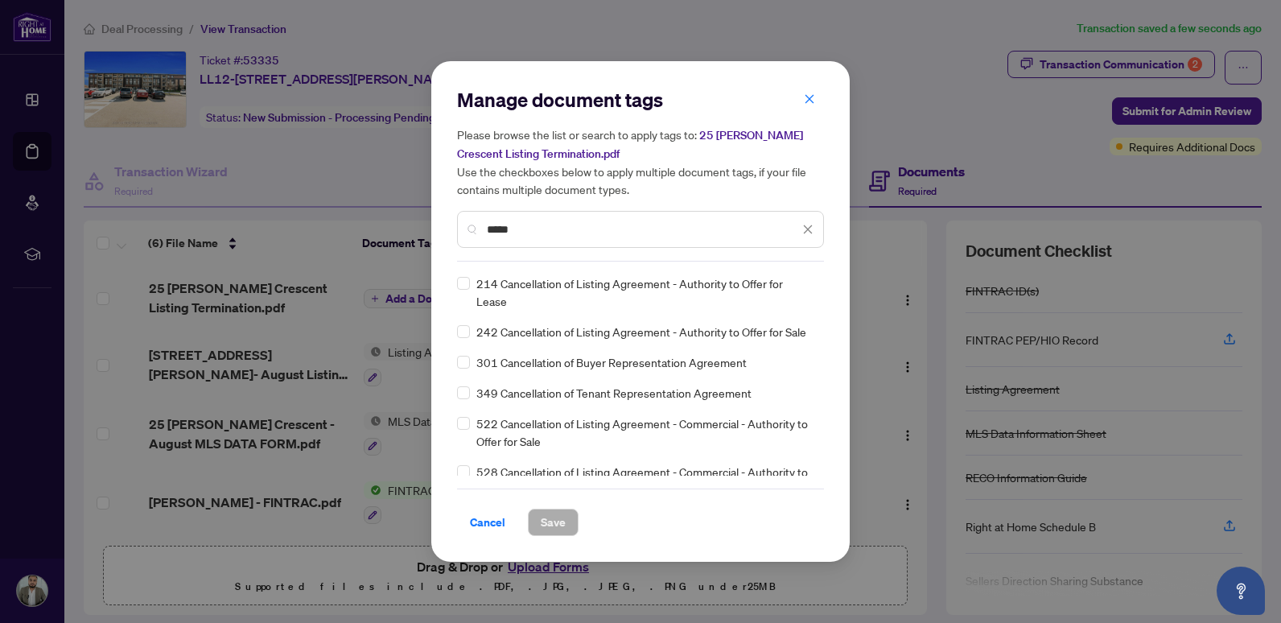
type input "*****"
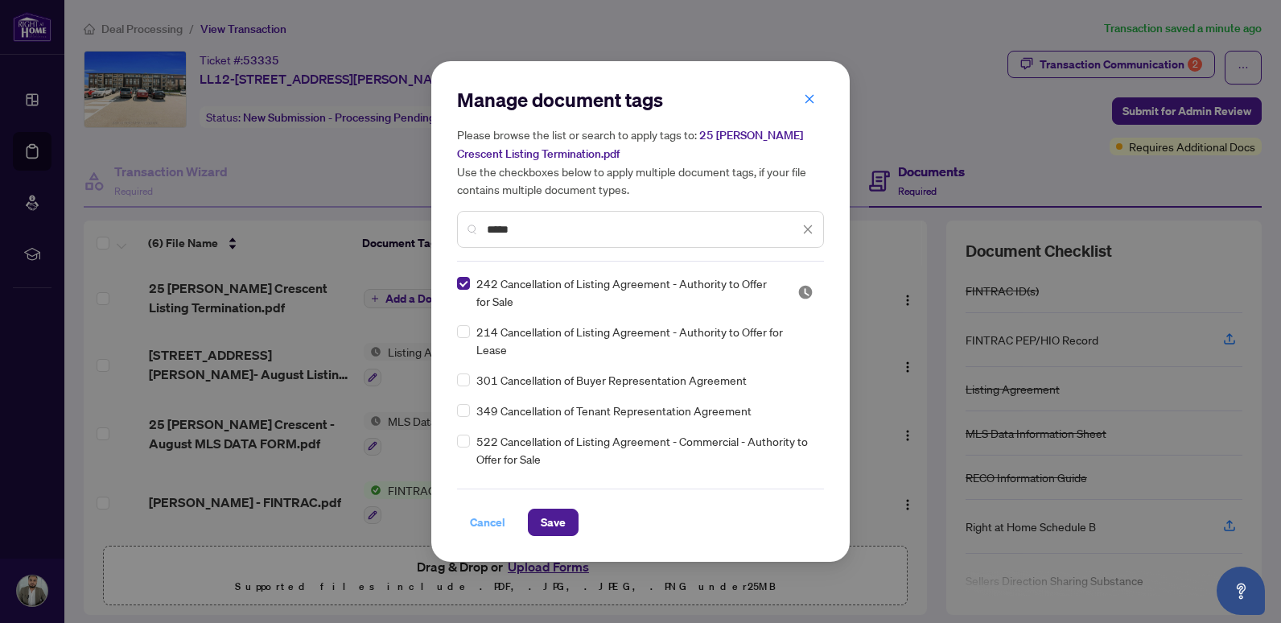
click at [499, 516] on span "Cancel" at bounding box center [487, 522] width 35 height 26
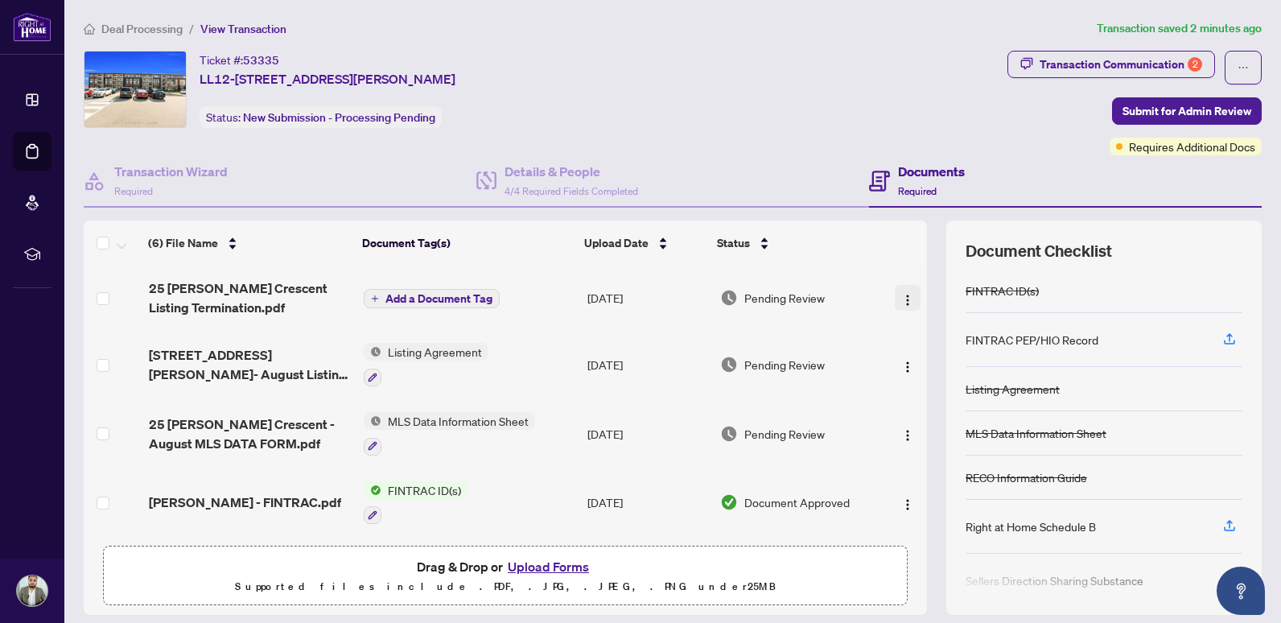
click at [901, 303] on img "button" at bounding box center [907, 300] width 13 height 13
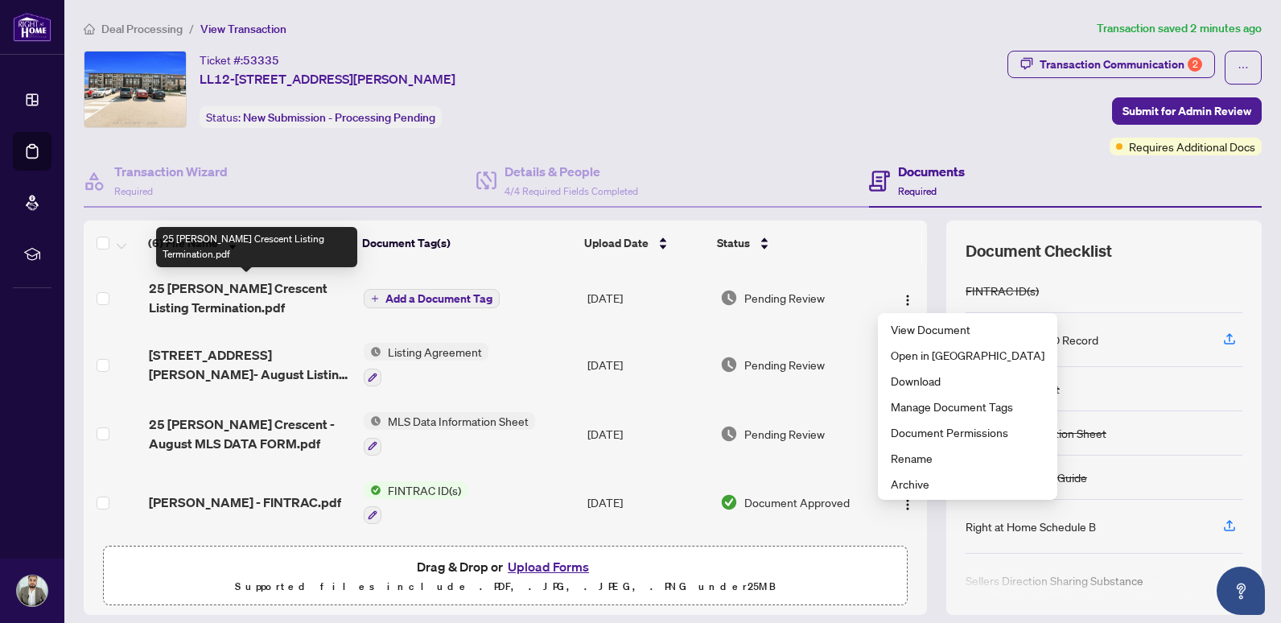
click at [184, 293] on span "25 [PERSON_NAME] Crescent Listing Termination.pdf" at bounding box center [250, 297] width 202 height 39
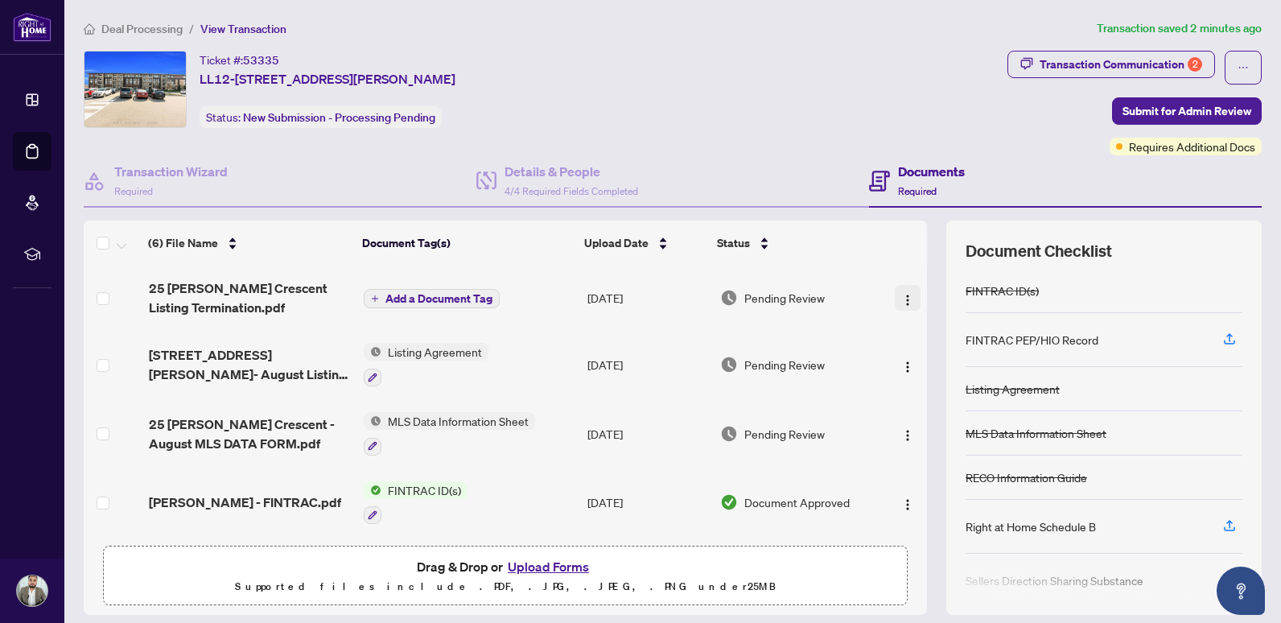
click at [901, 298] on img "button" at bounding box center [907, 300] width 13 height 13
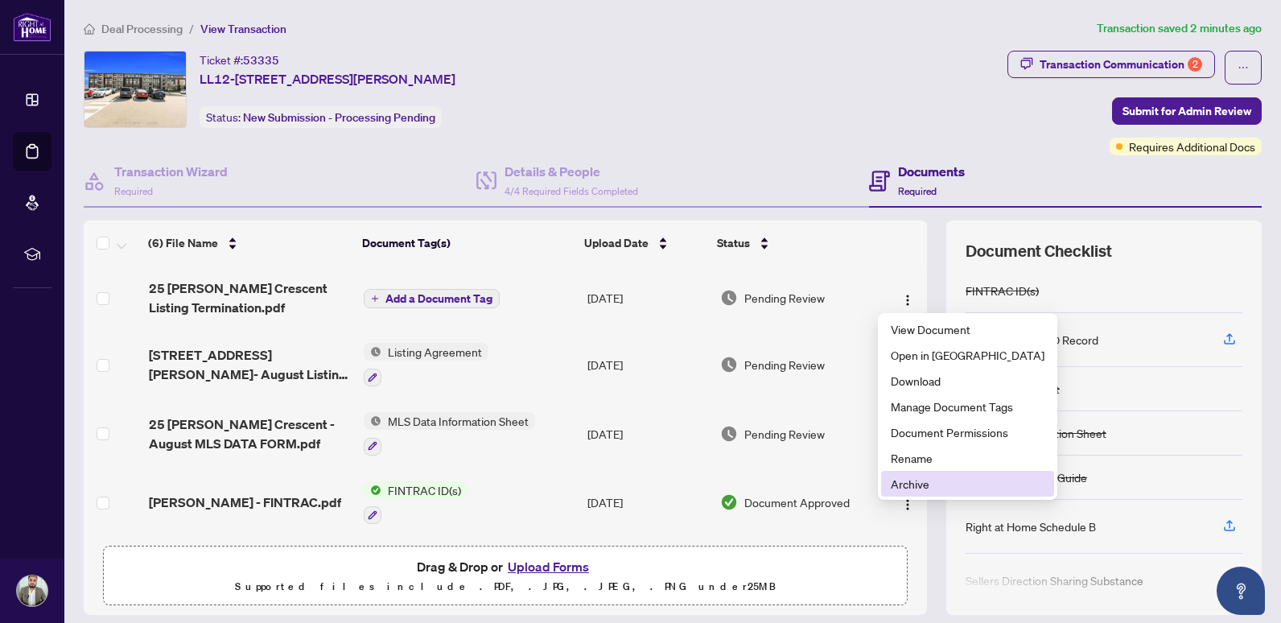
click at [913, 485] on span "Archive" at bounding box center [968, 484] width 154 height 18
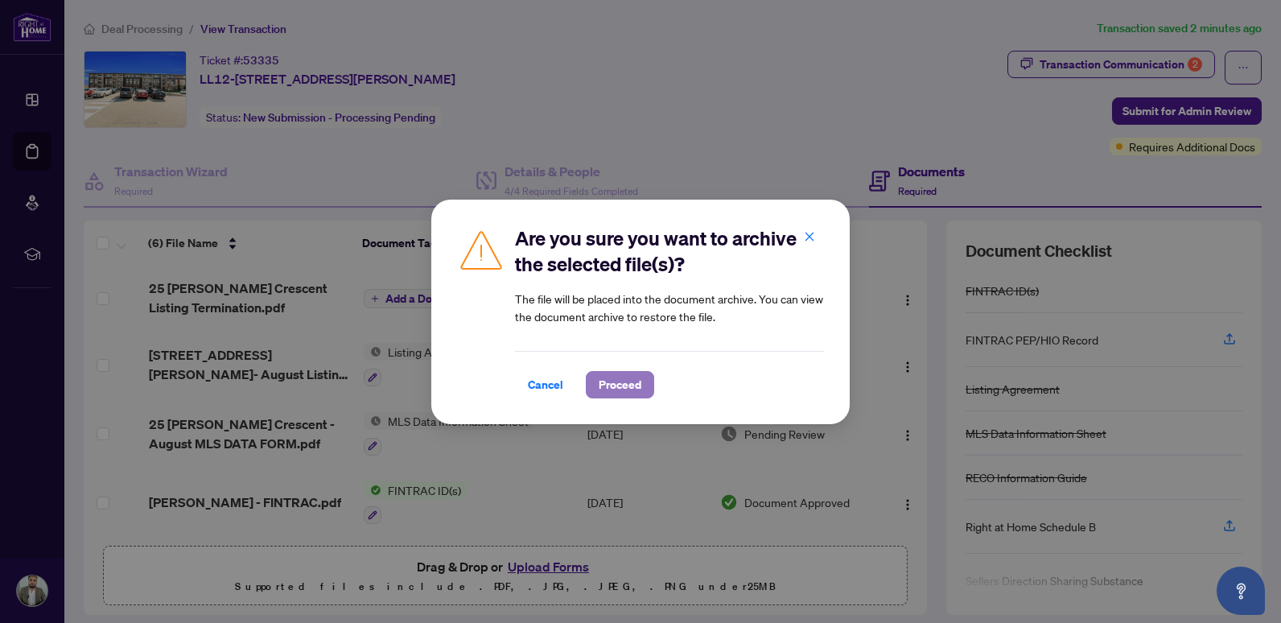
click at [625, 385] on span "Proceed" at bounding box center [620, 385] width 43 height 26
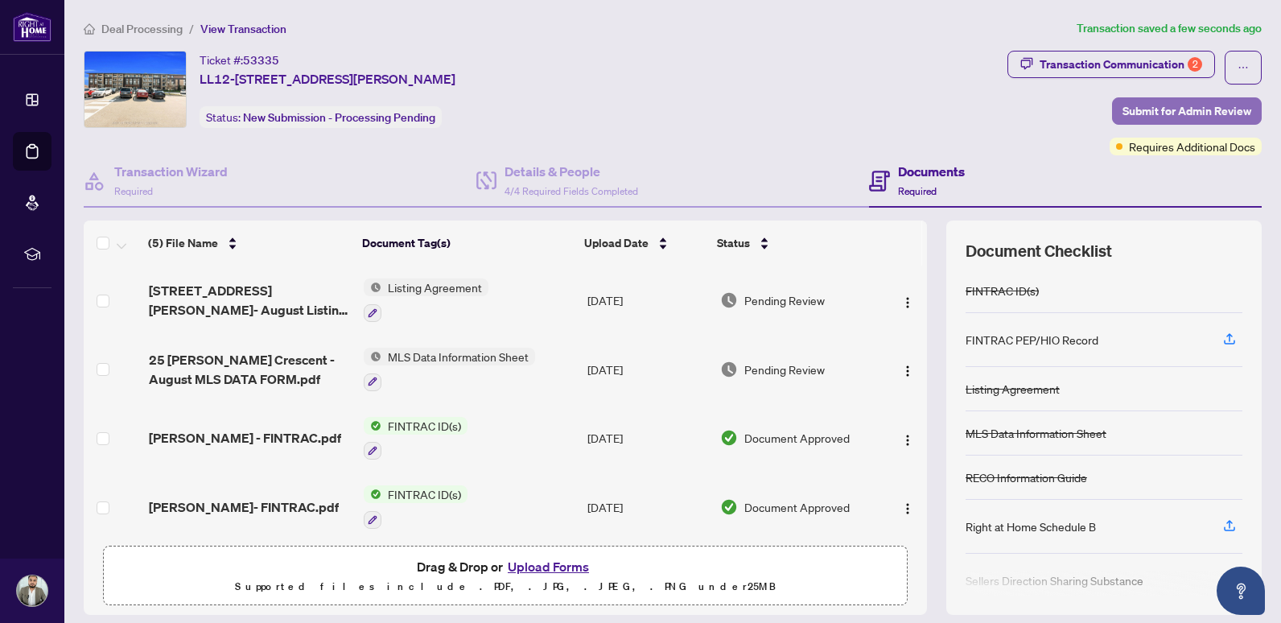
click at [1161, 116] on span "Submit for Admin Review" at bounding box center [1187, 111] width 129 height 26
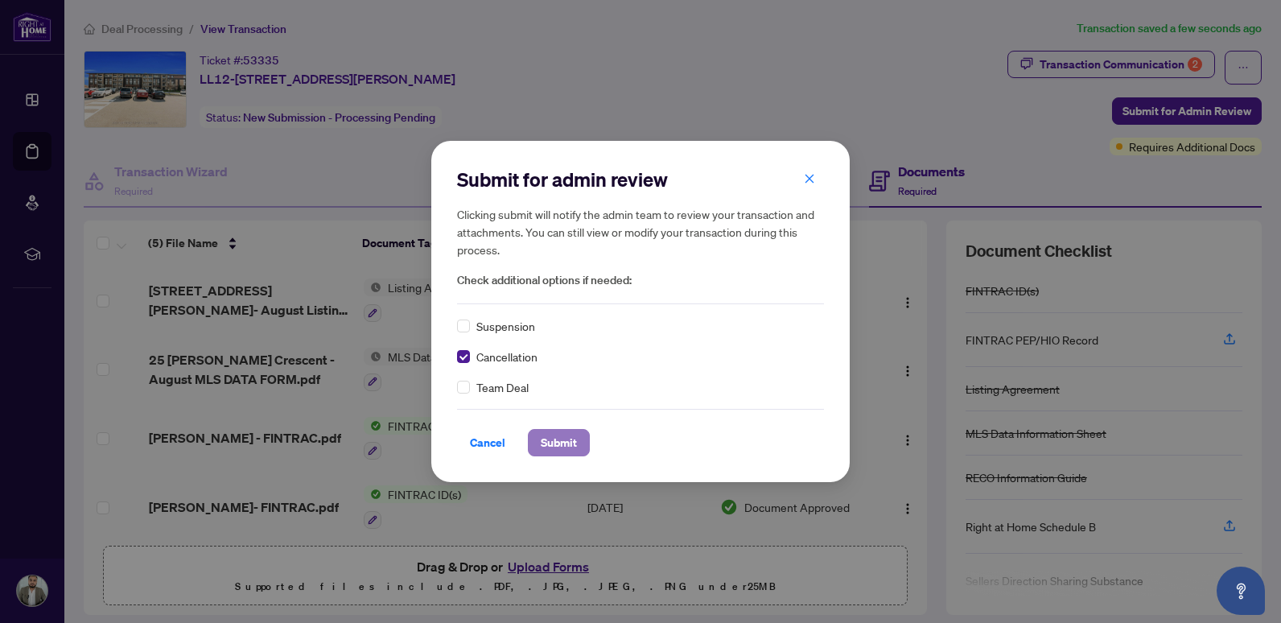
click at [552, 440] on span "Submit" at bounding box center [559, 443] width 36 height 26
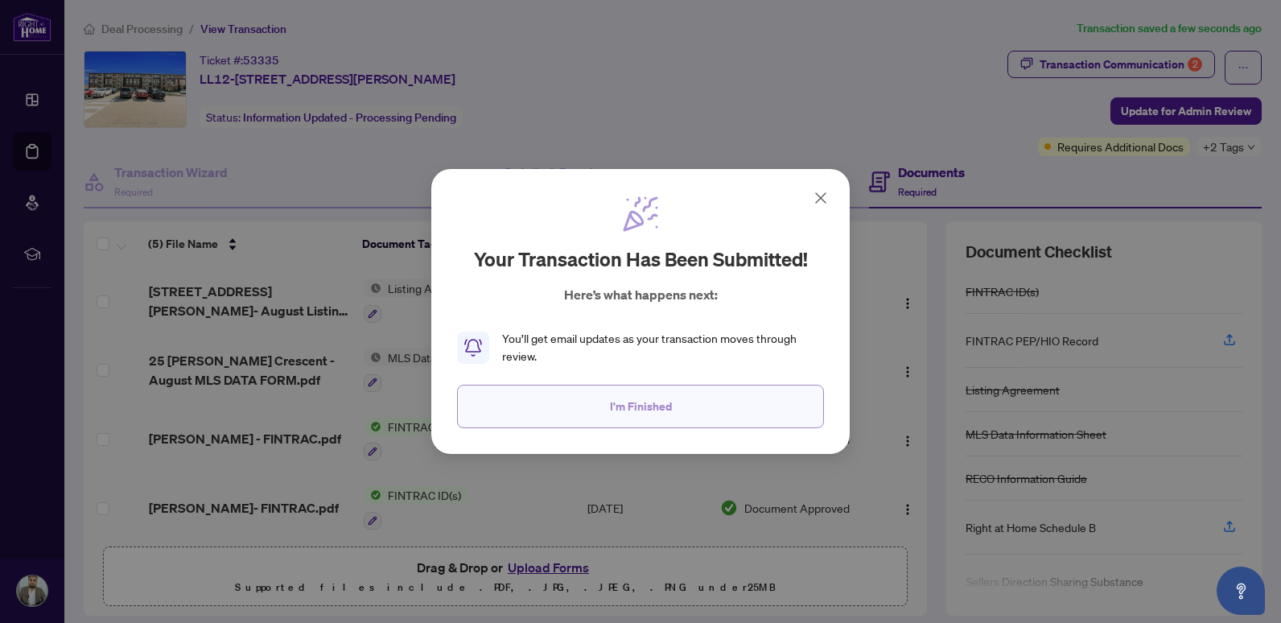
click at [683, 406] on button "I'm Finished" at bounding box center [640, 406] width 367 height 43
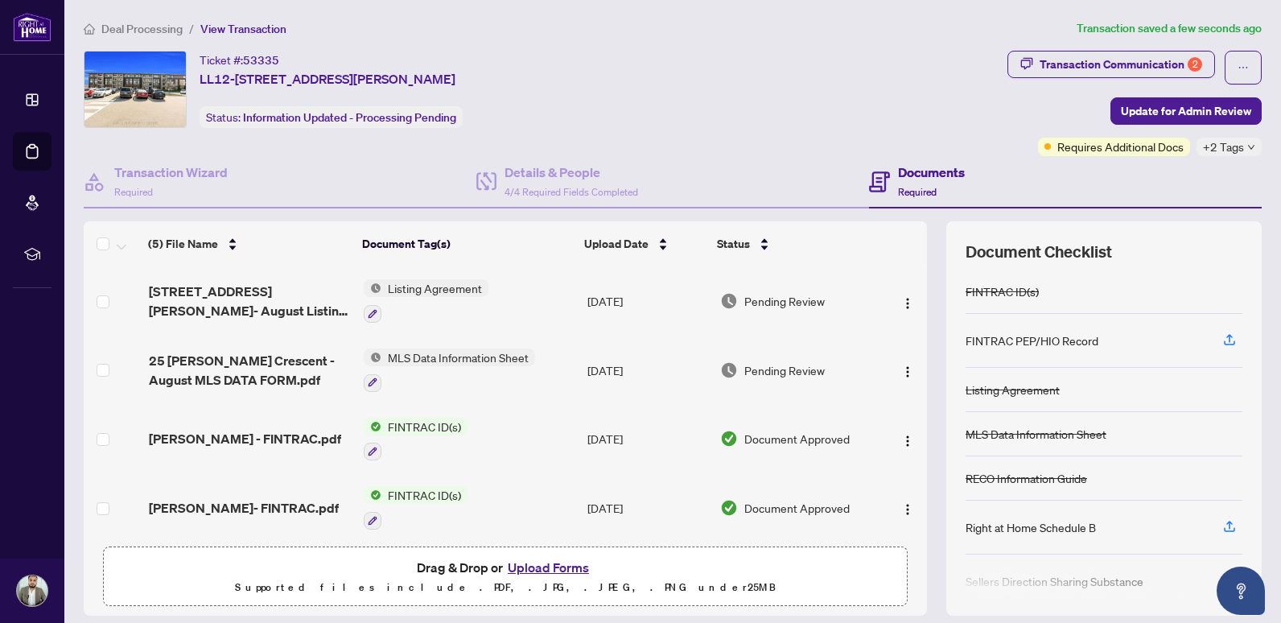
click at [555, 565] on button "Upload Forms" at bounding box center [548, 567] width 91 height 21
click at [529, 567] on button "Upload Forms" at bounding box center [548, 567] width 91 height 21
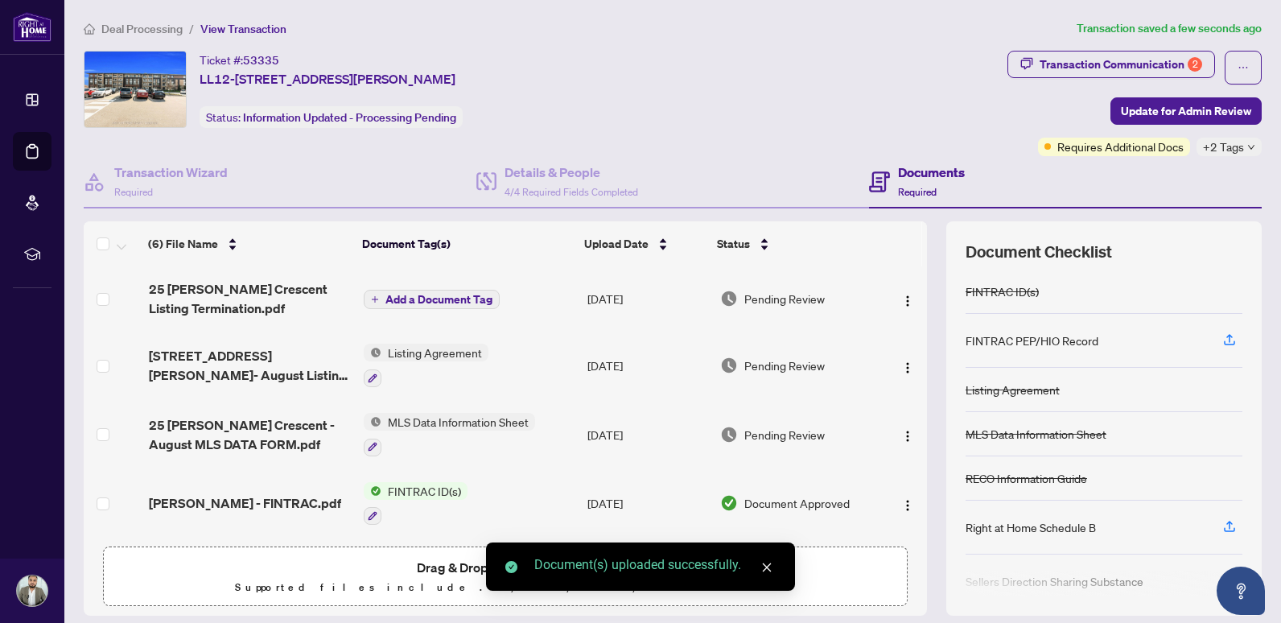
click at [401, 300] on span "Add a Document Tag" at bounding box center [439, 299] width 107 height 11
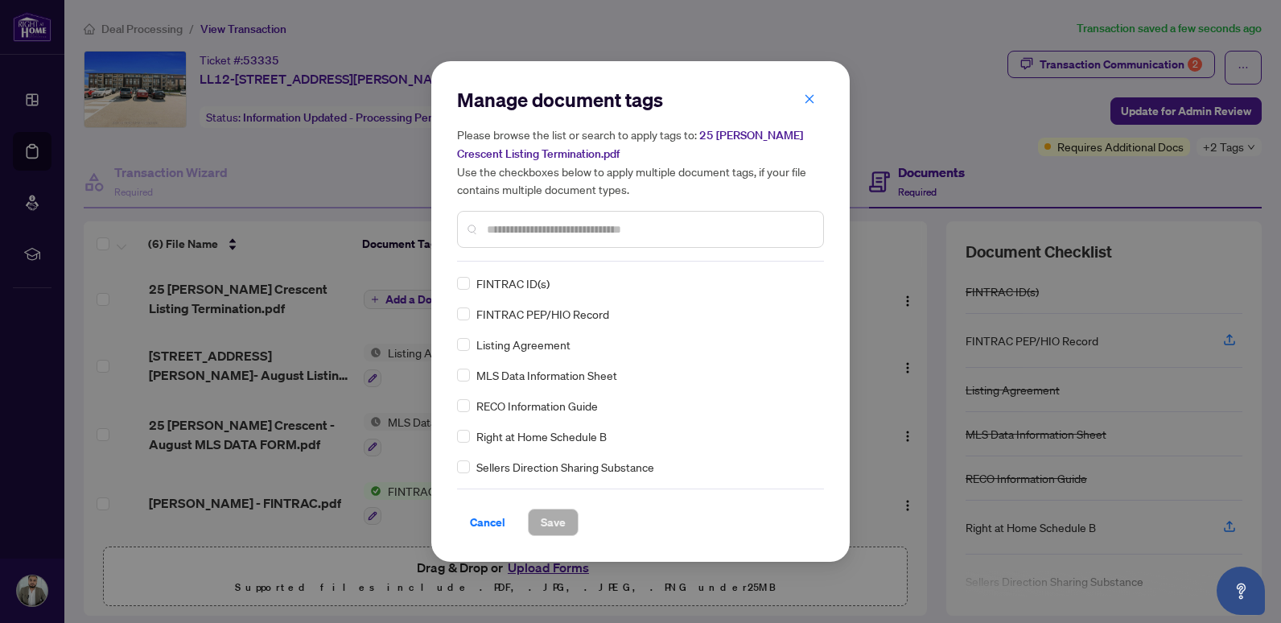
click at [544, 221] on input "text" at bounding box center [649, 230] width 324 height 18
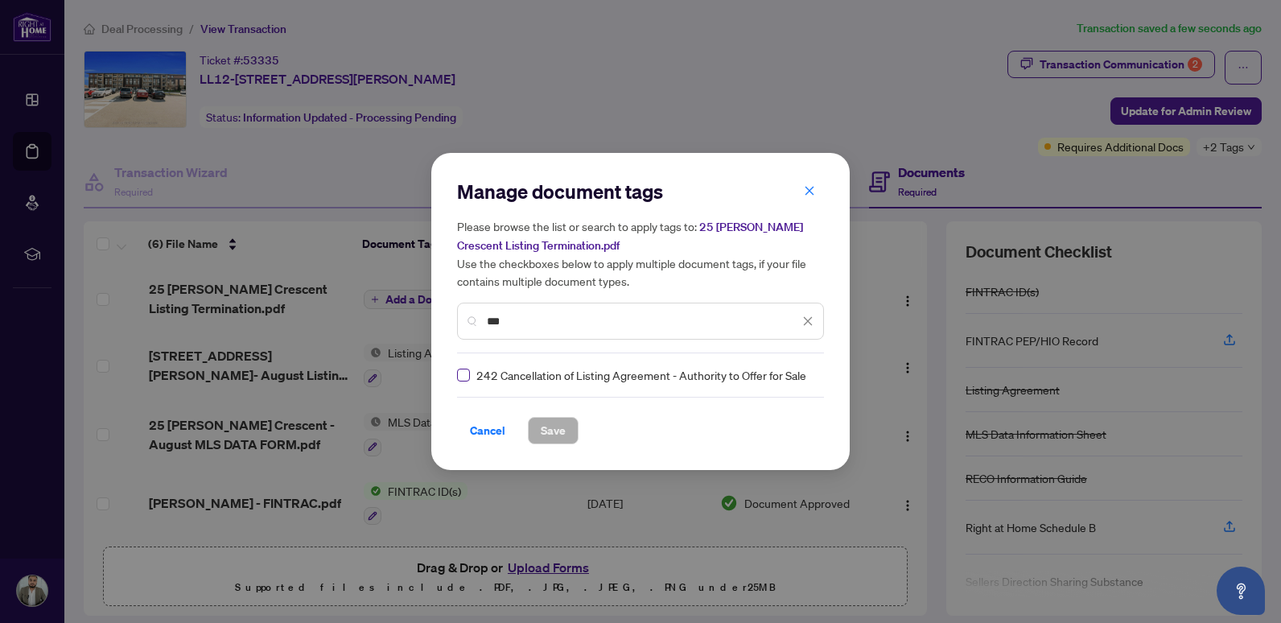
type input "***"
click at [464, 382] on label at bounding box center [463, 375] width 13 height 18
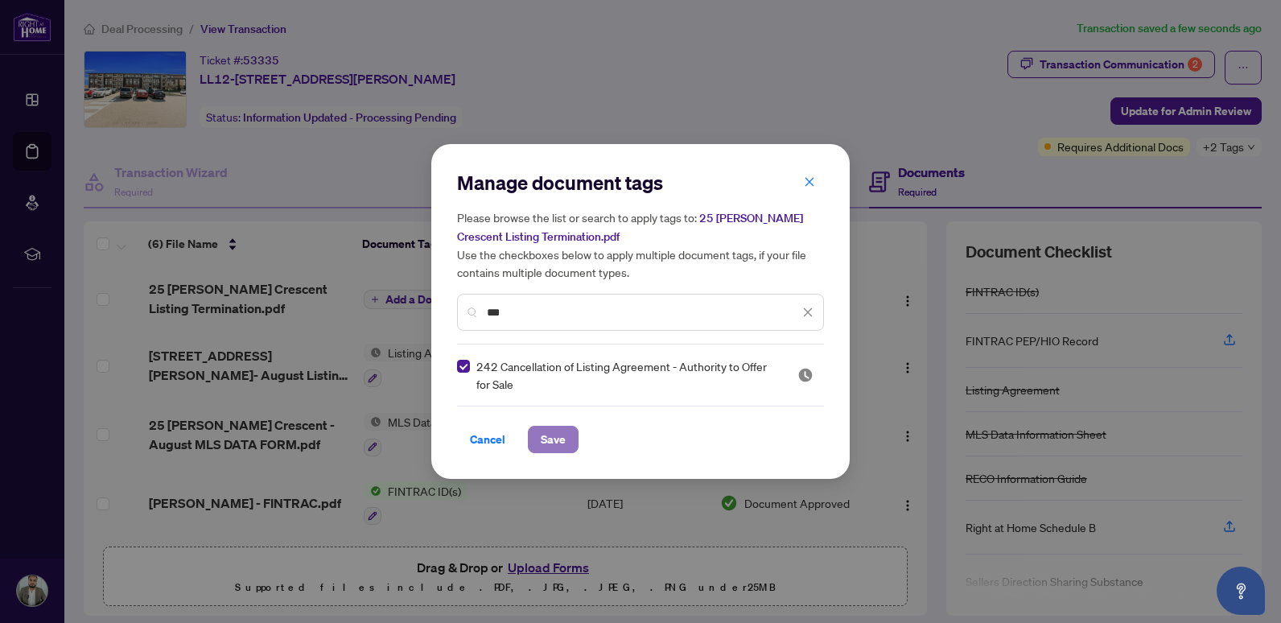
click at [545, 442] on span "Save" at bounding box center [553, 440] width 25 height 26
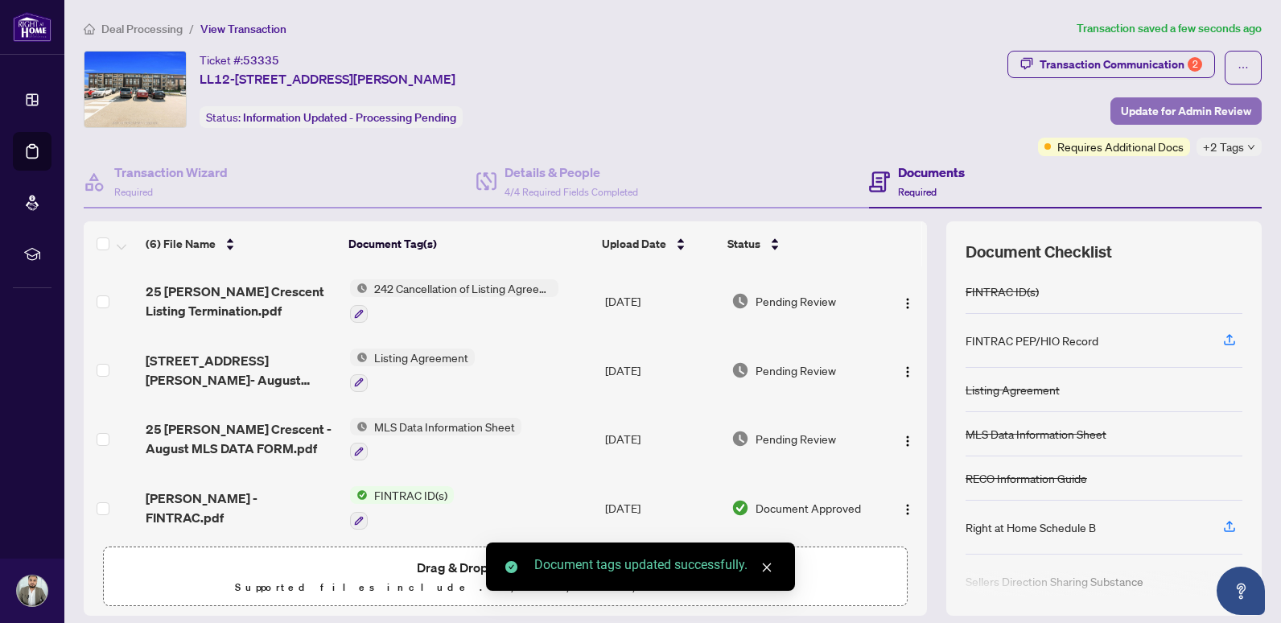
click at [1174, 116] on span "Update for Admin Review" at bounding box center [1186, 111] width 130 height 26
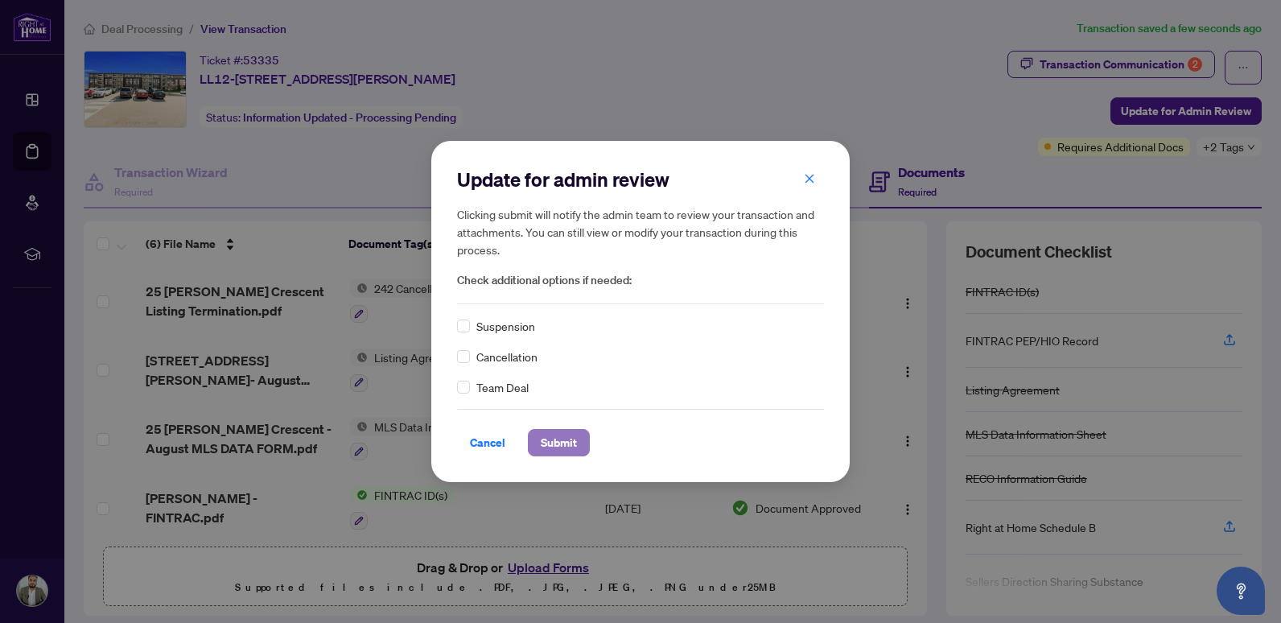
click at [567, 445] on span "Submit" at bounding box center [559, 443] width 36 height 26
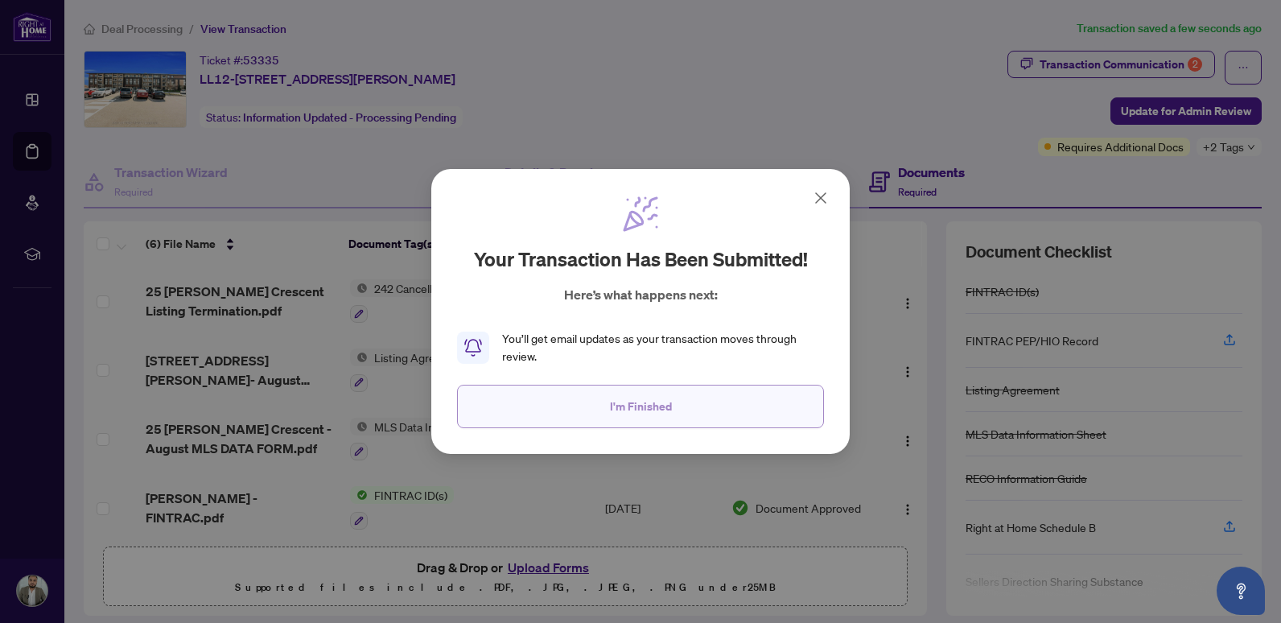
click at [621, 406] on span "I'm Finished" at bounding box center [641, 407] width 62 height 26
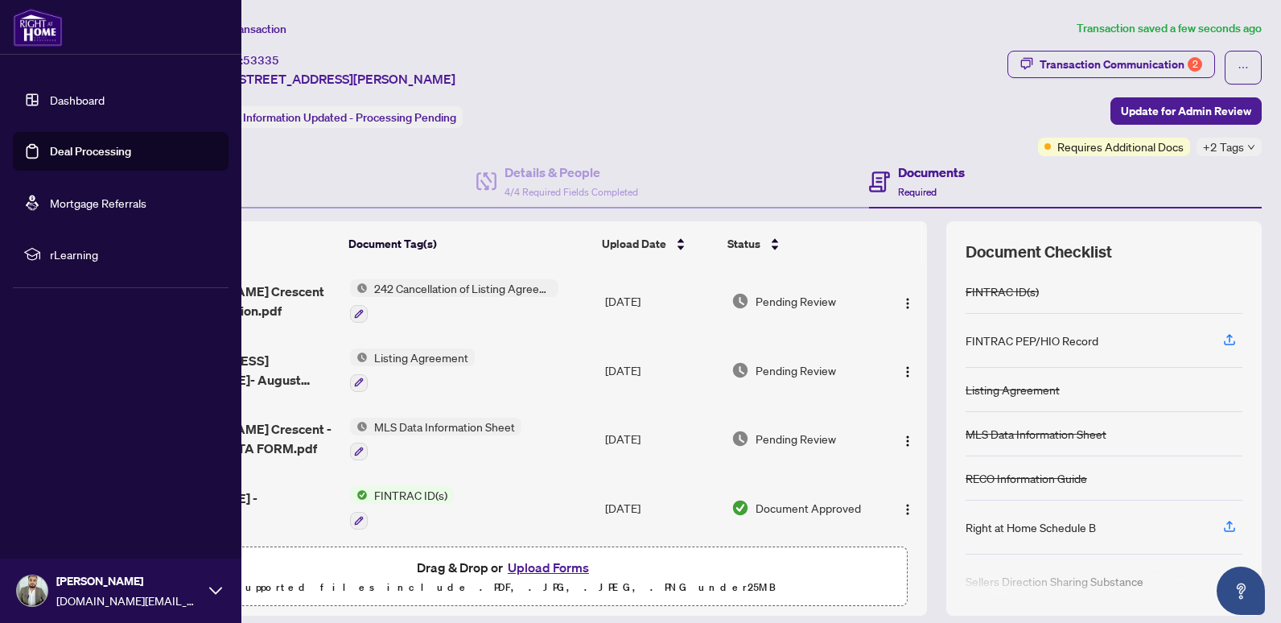
click at [77, 155] on link "Deal Processing" at bounding box center [90, 151] width 81 height 14
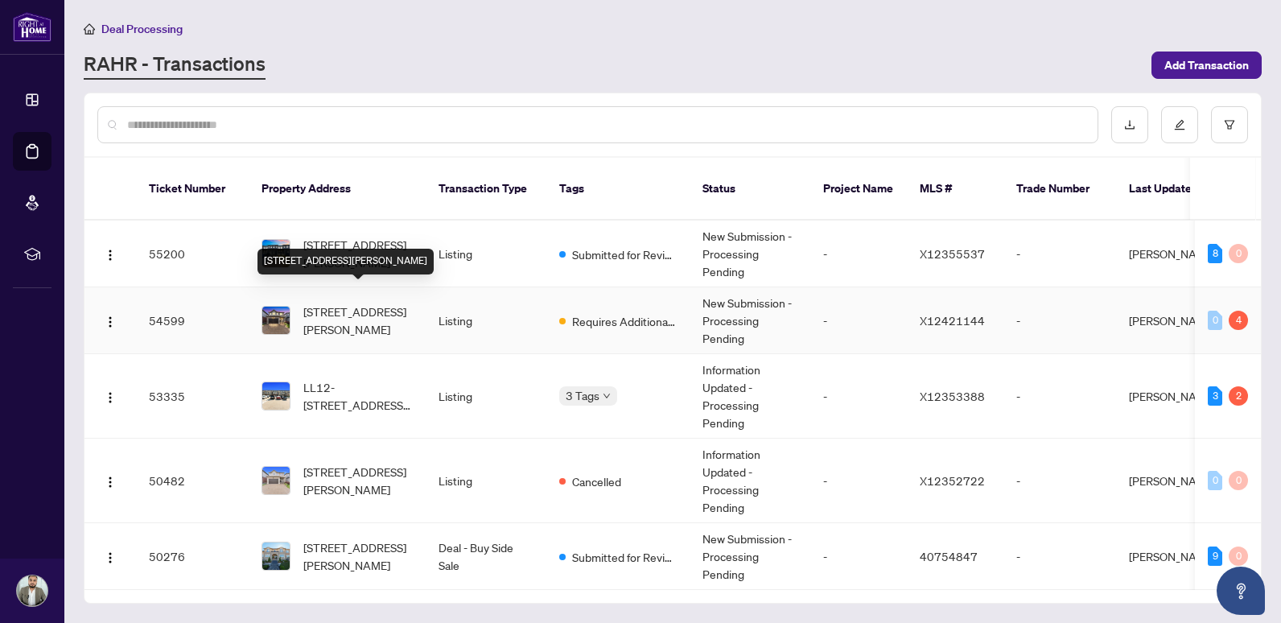
click at [357, 303] on span "[STREET_ADDRESS][PERSON_NAME]" at bounding box center [357, 320] width 109 height 35
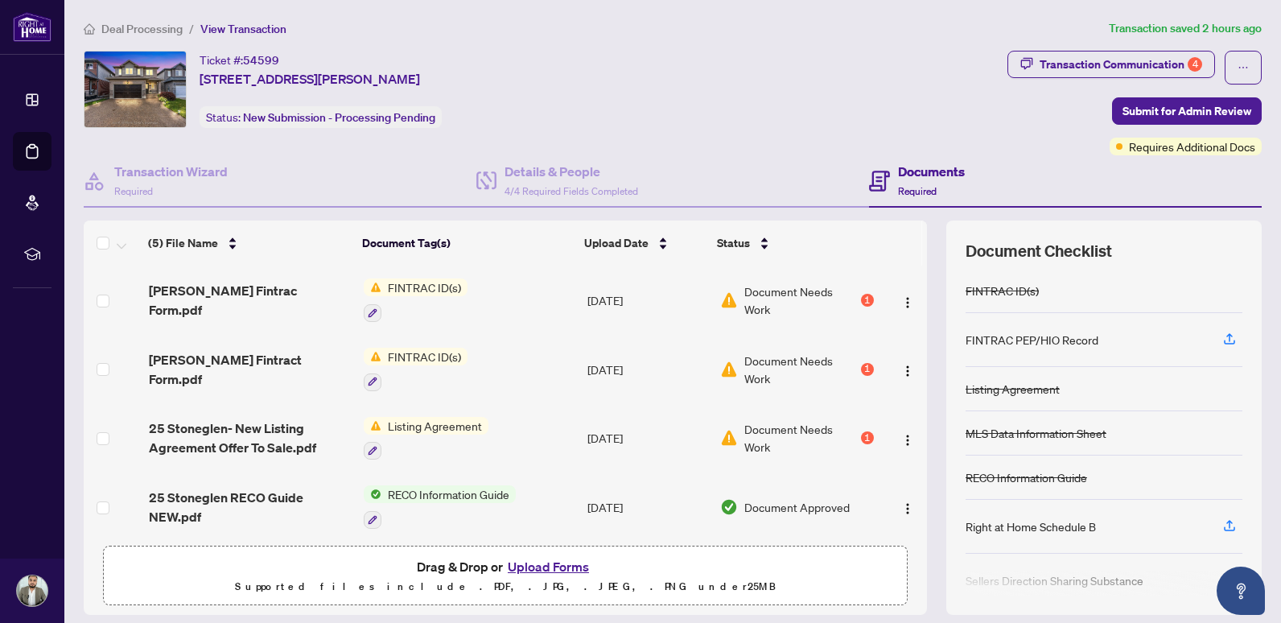
click at [846, 303] on div "Document Needs Work 1" at bounding box center [796, 299] width 153 height 35
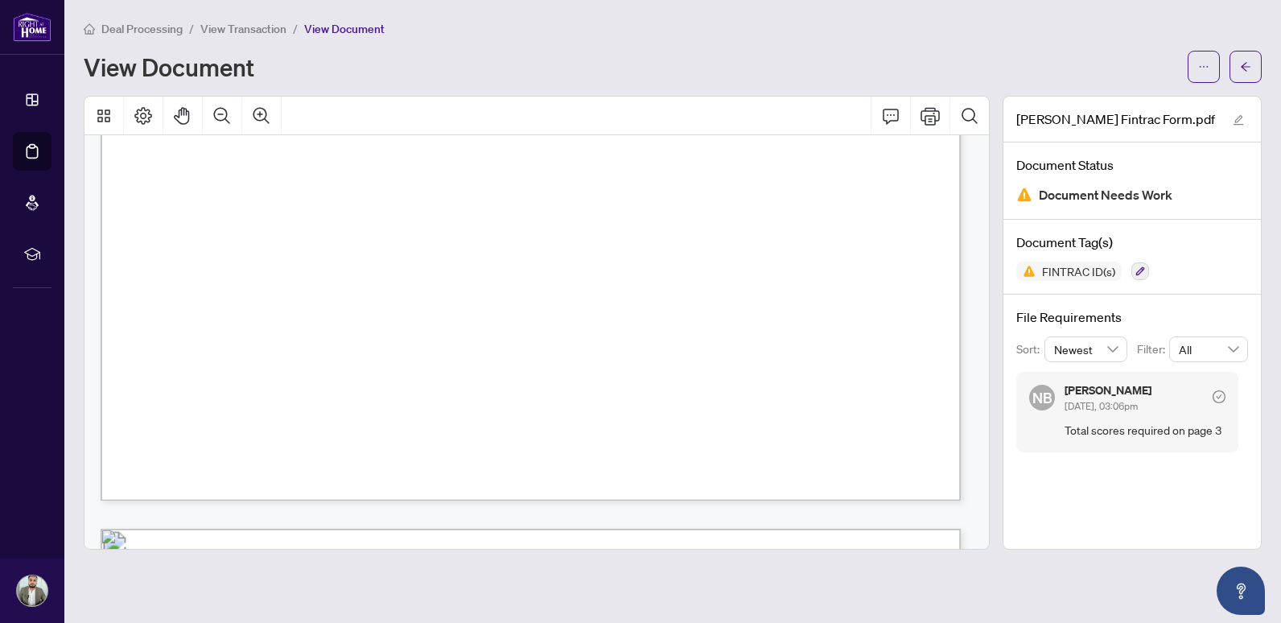
scroll to position [2817, 0]
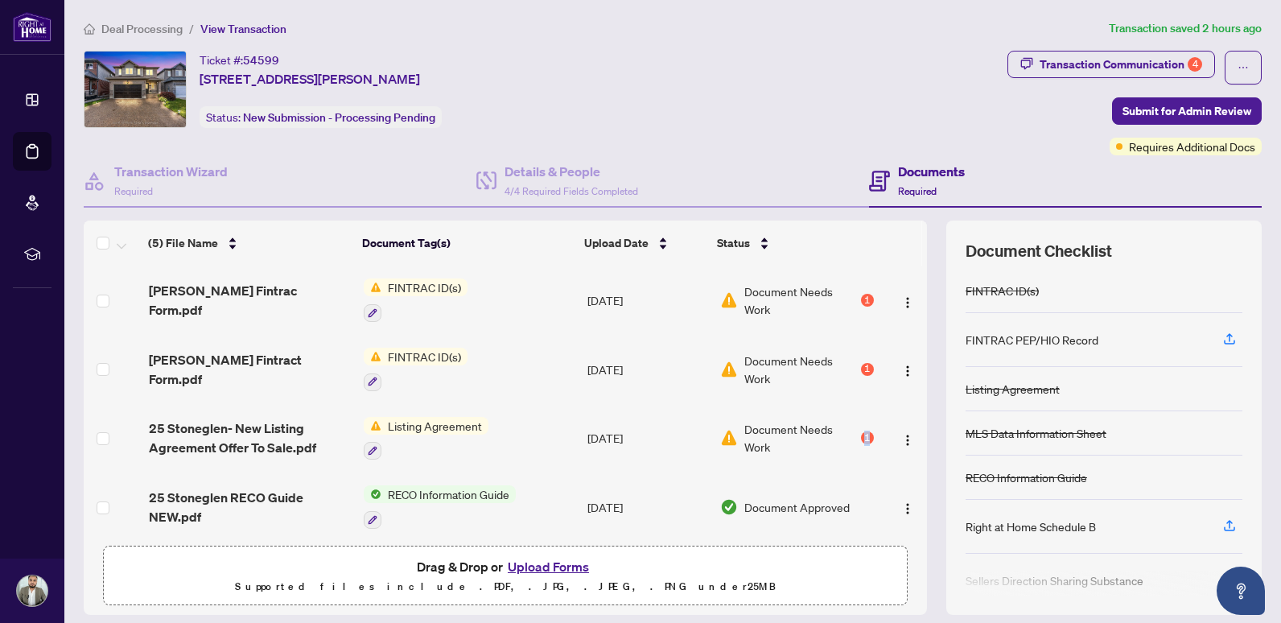
click at [861, 437] on div "1" at bounding box center [867, 437] width 13 height 13
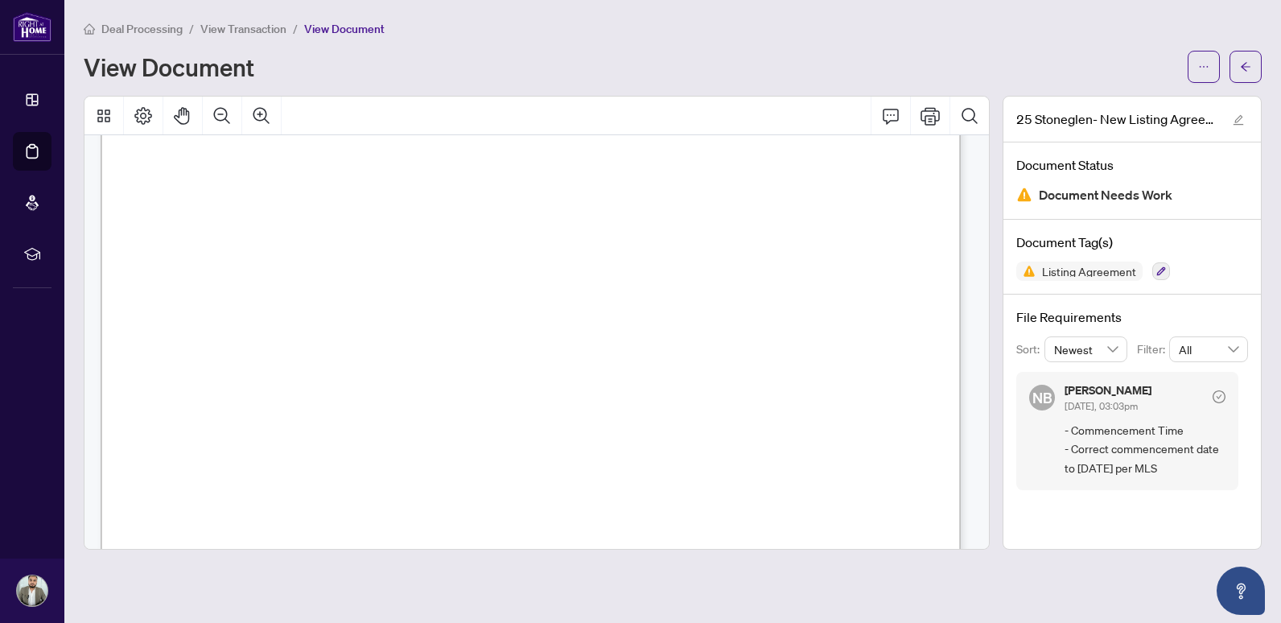
scroll to position [322, 0]
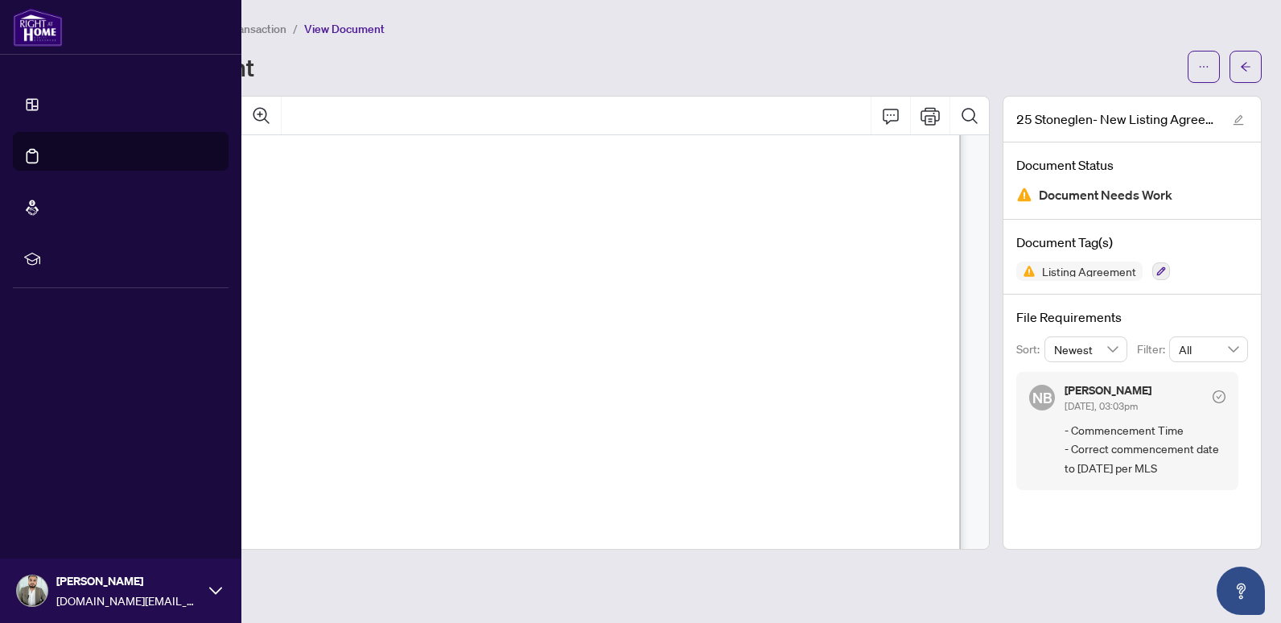
click at [39, 161] on link "Deal Processing" at bounding box center [74, 168] width 81 height 14
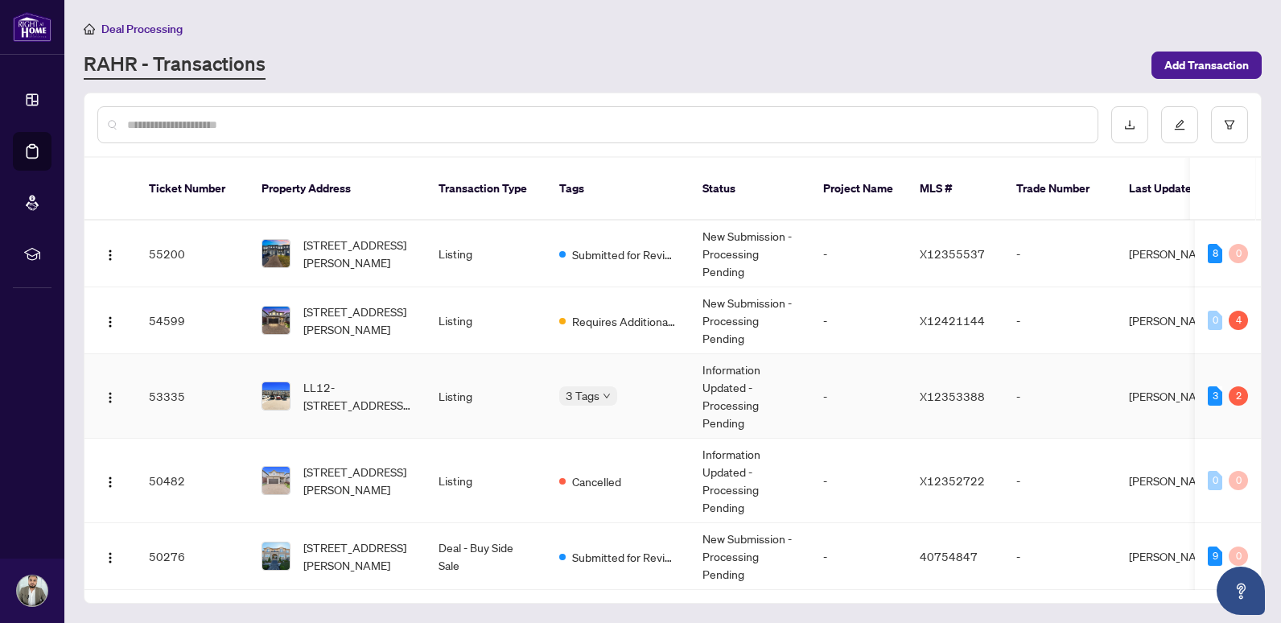
click at [589, 377] on body "Dashboard Deal Processing Mortgage Referrals rLearning [PERSON_NAME] [DOMAIN_NA…" at bounding box center [640, 311] width 1281 height 623
